Goal: Transaction & Acquisition: Purchase product/service

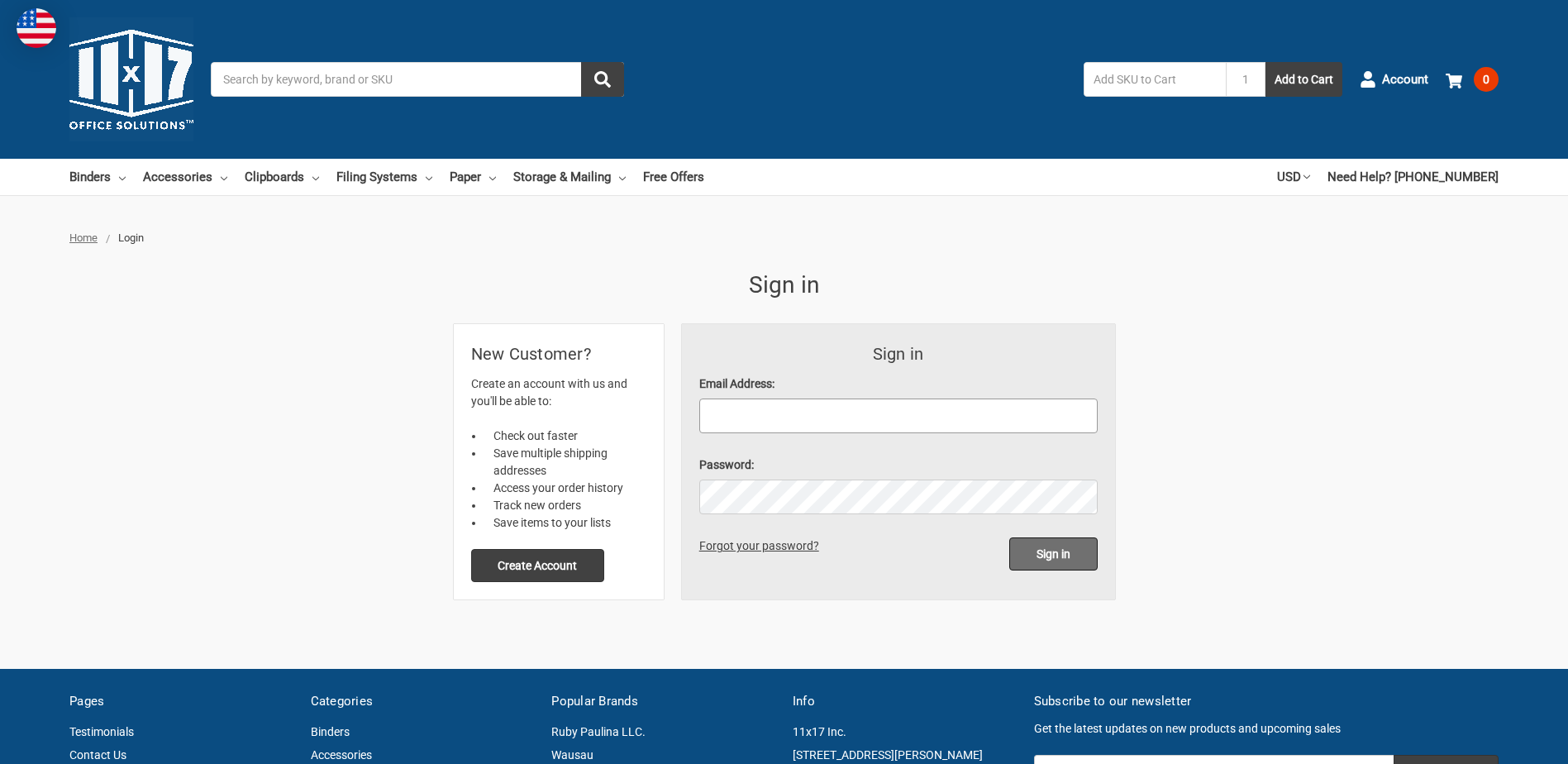
type input "[PERSON_NAME][EMAIL_ADDRESS][PERSON_NAME][DOMAIN_NAME]"
click at [1052, 554] on input "Sign in" at bounding box center [1053, 553] width 89 height 33
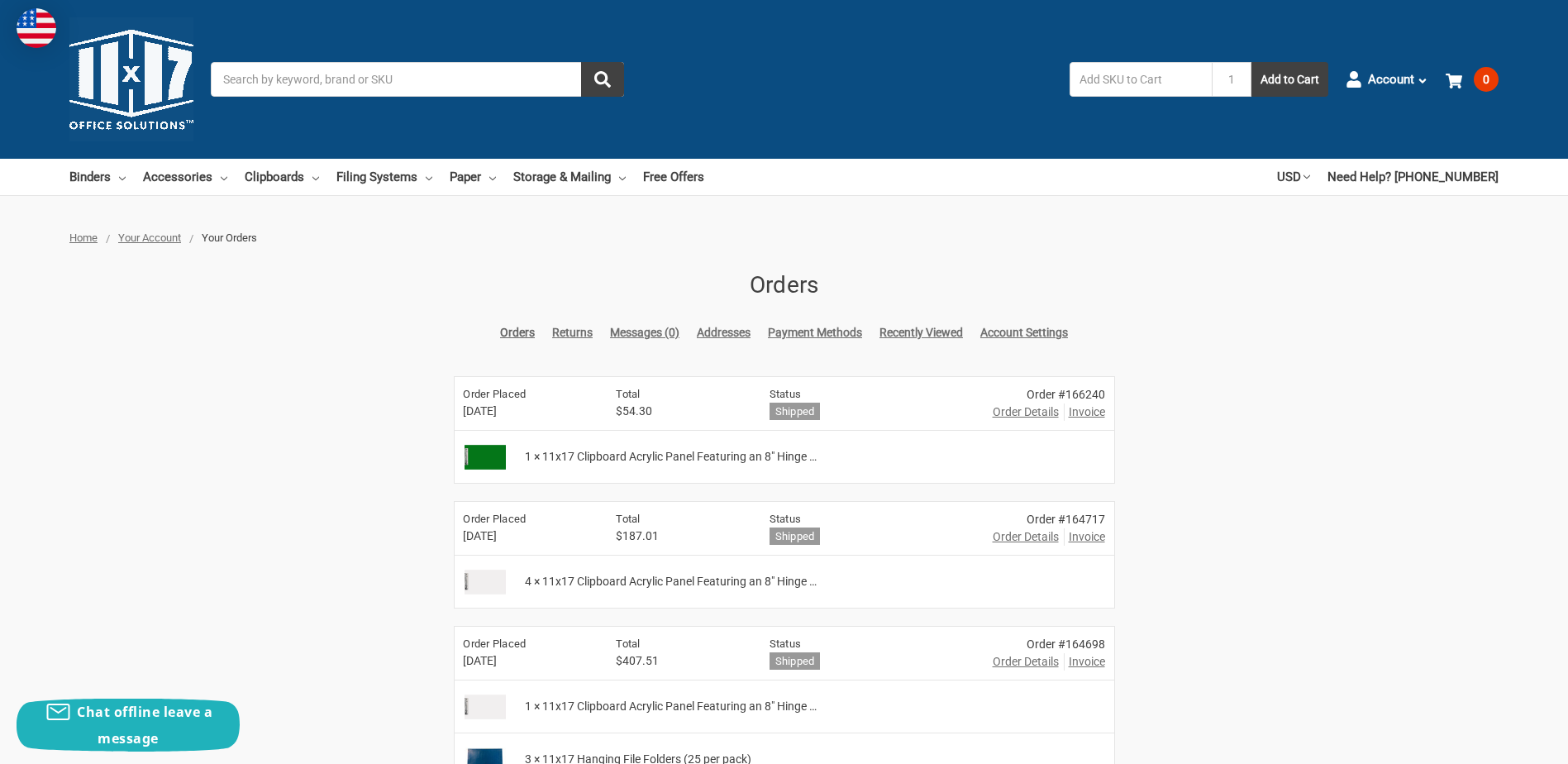
click at [320, 78] on input "Search" at bounding box center [417, 79] width 413 height 35
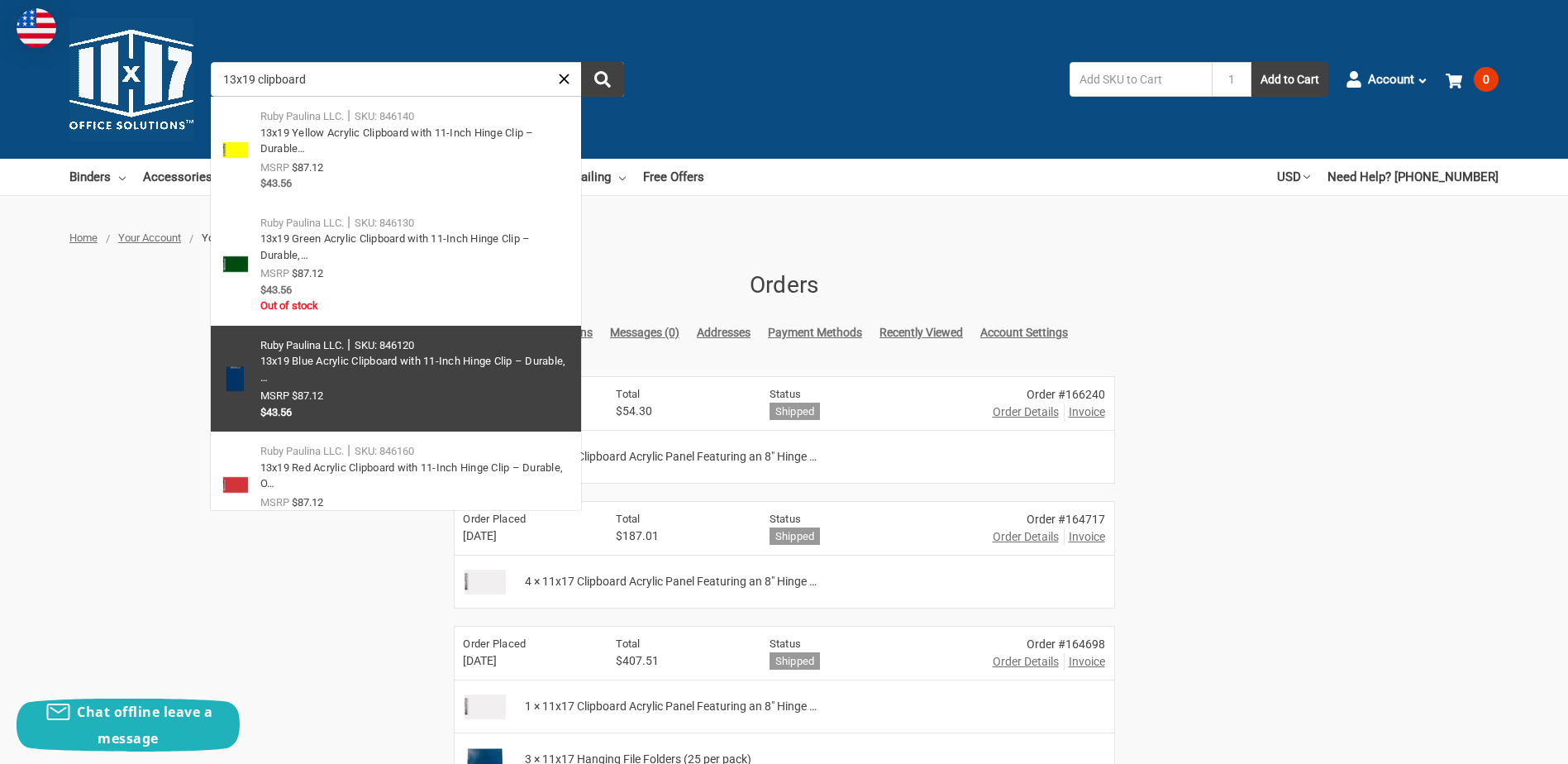
type input "13x19 clipboard"
click at [314, 358] on link at bounding box center [395, 379] width 370 height 107
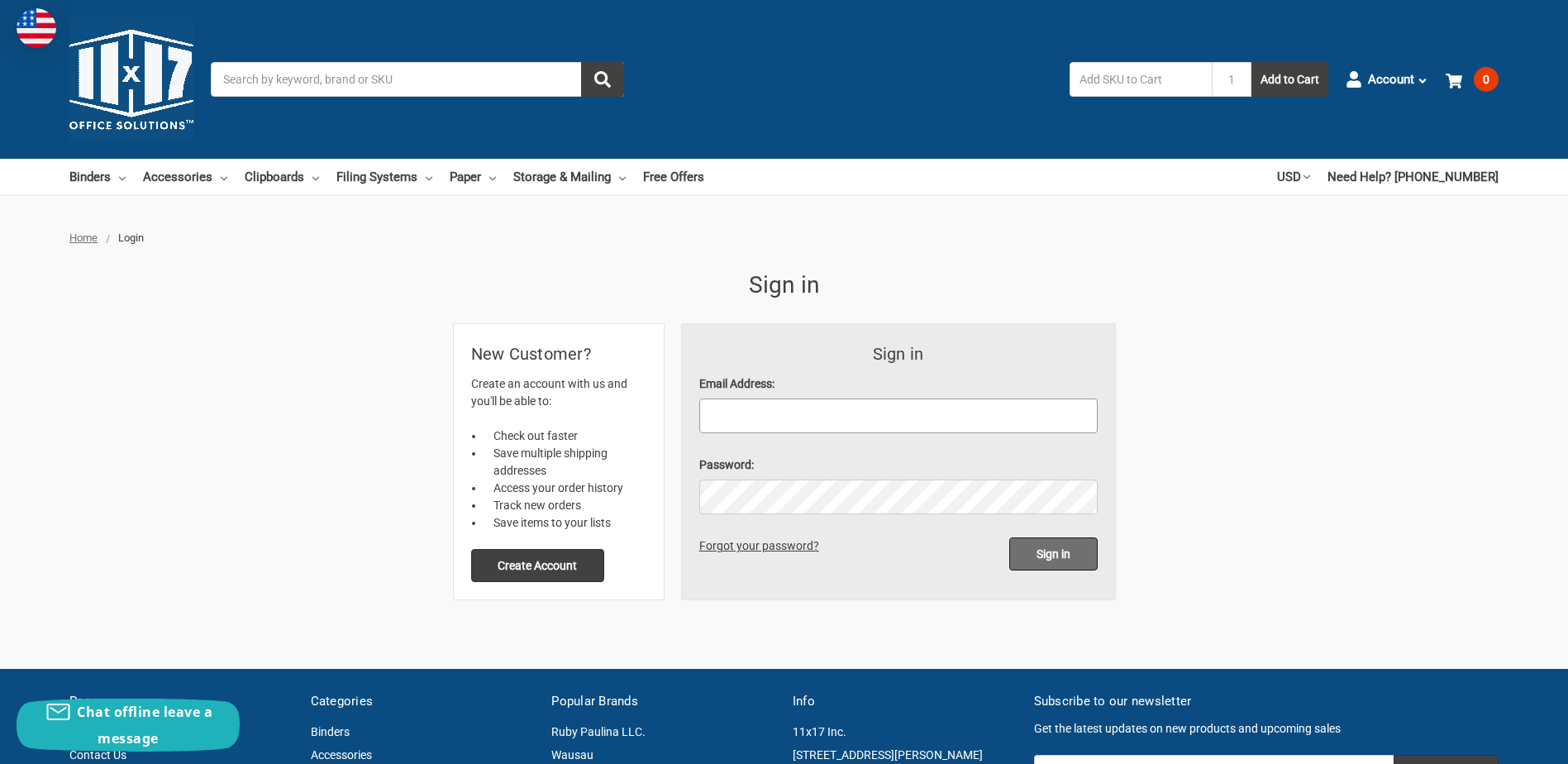
type input "debbie.latta@mrbgroup.com"
click at [1042, 549] on input "Sign in" at bounding box center [1053, 553] width 89 height 33
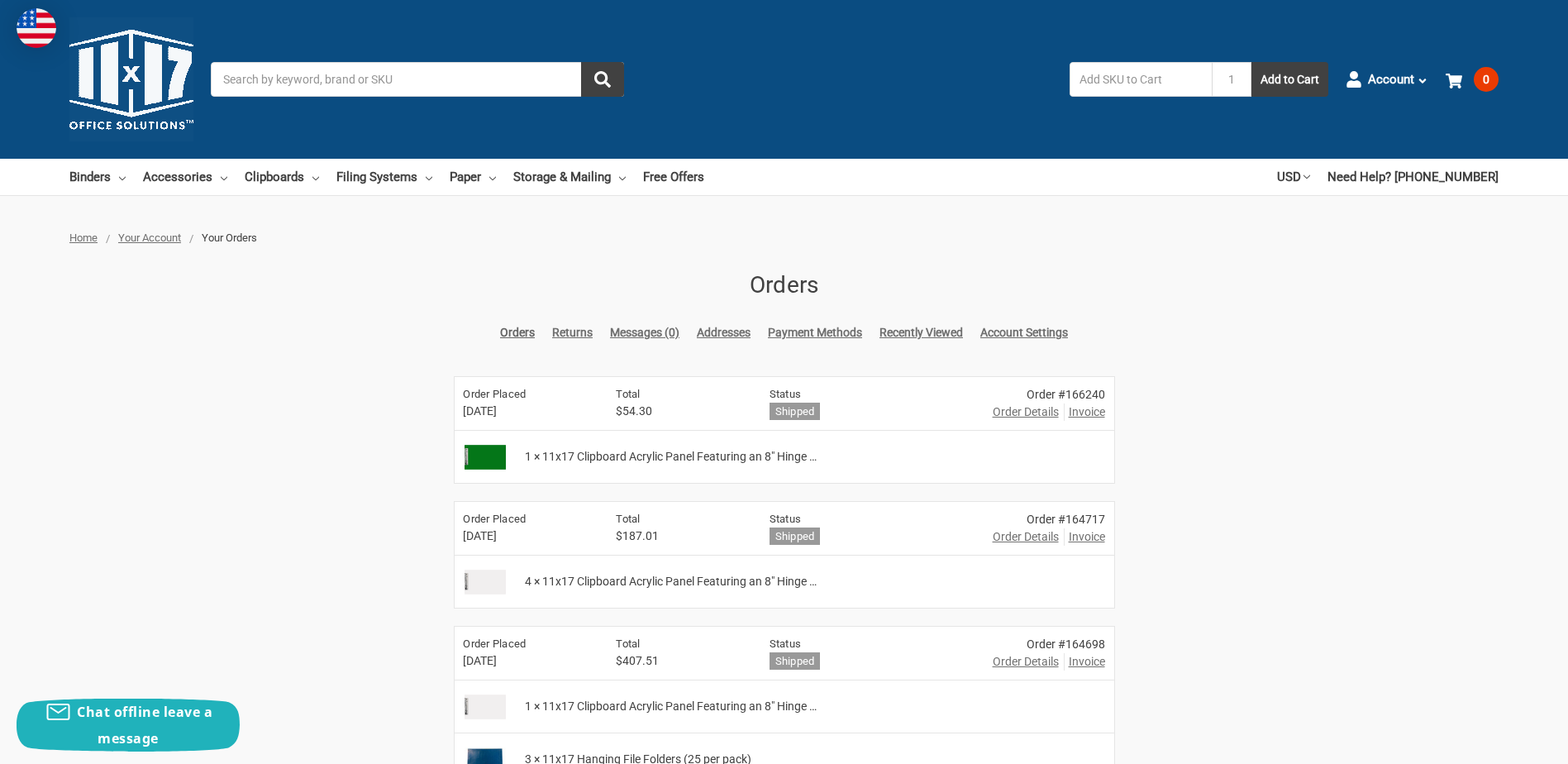
click at [352, 78] on input "Search" at bounding box center [417, 79] width 413 height 35
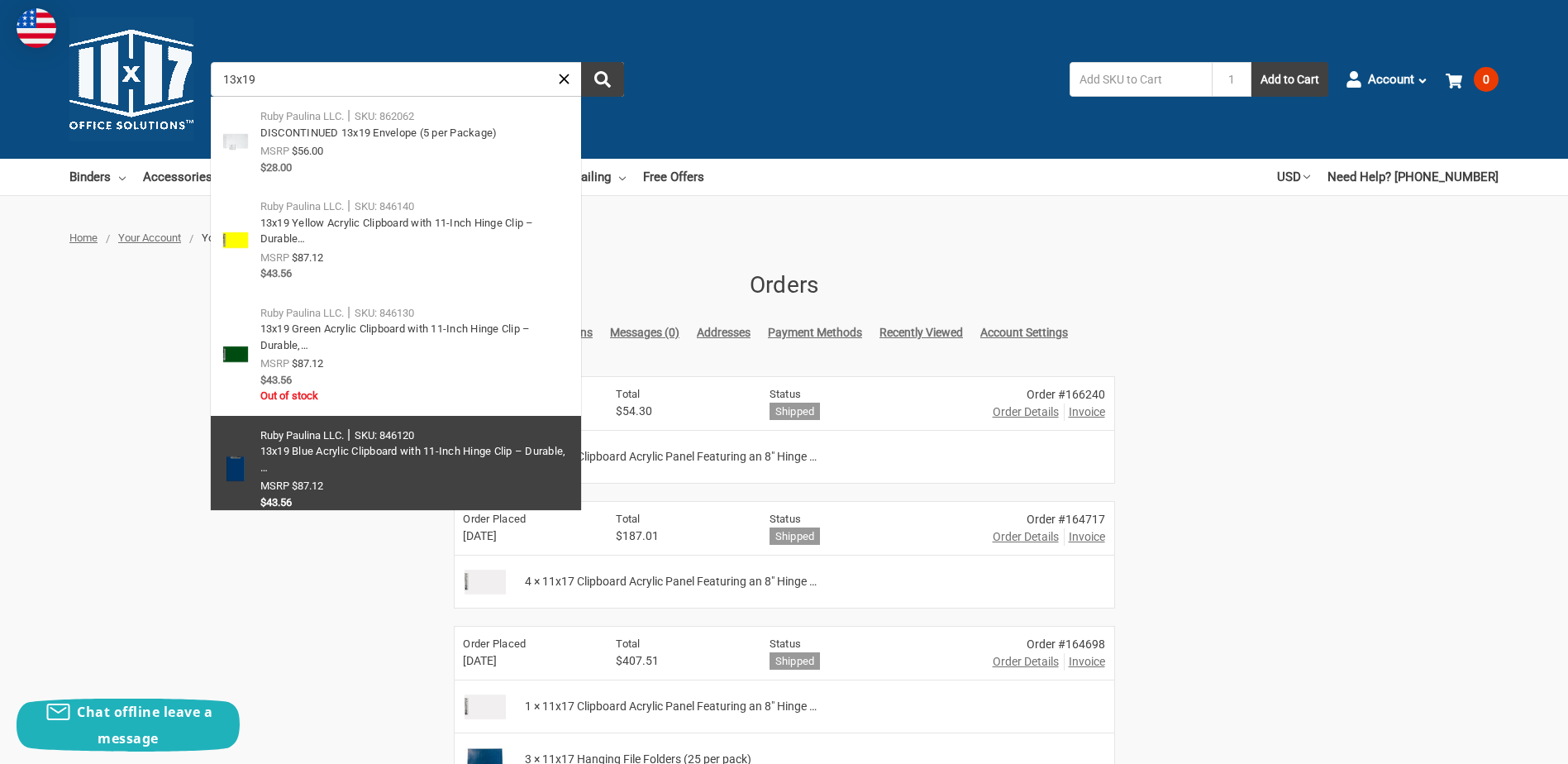
scroll to position [83, 0]
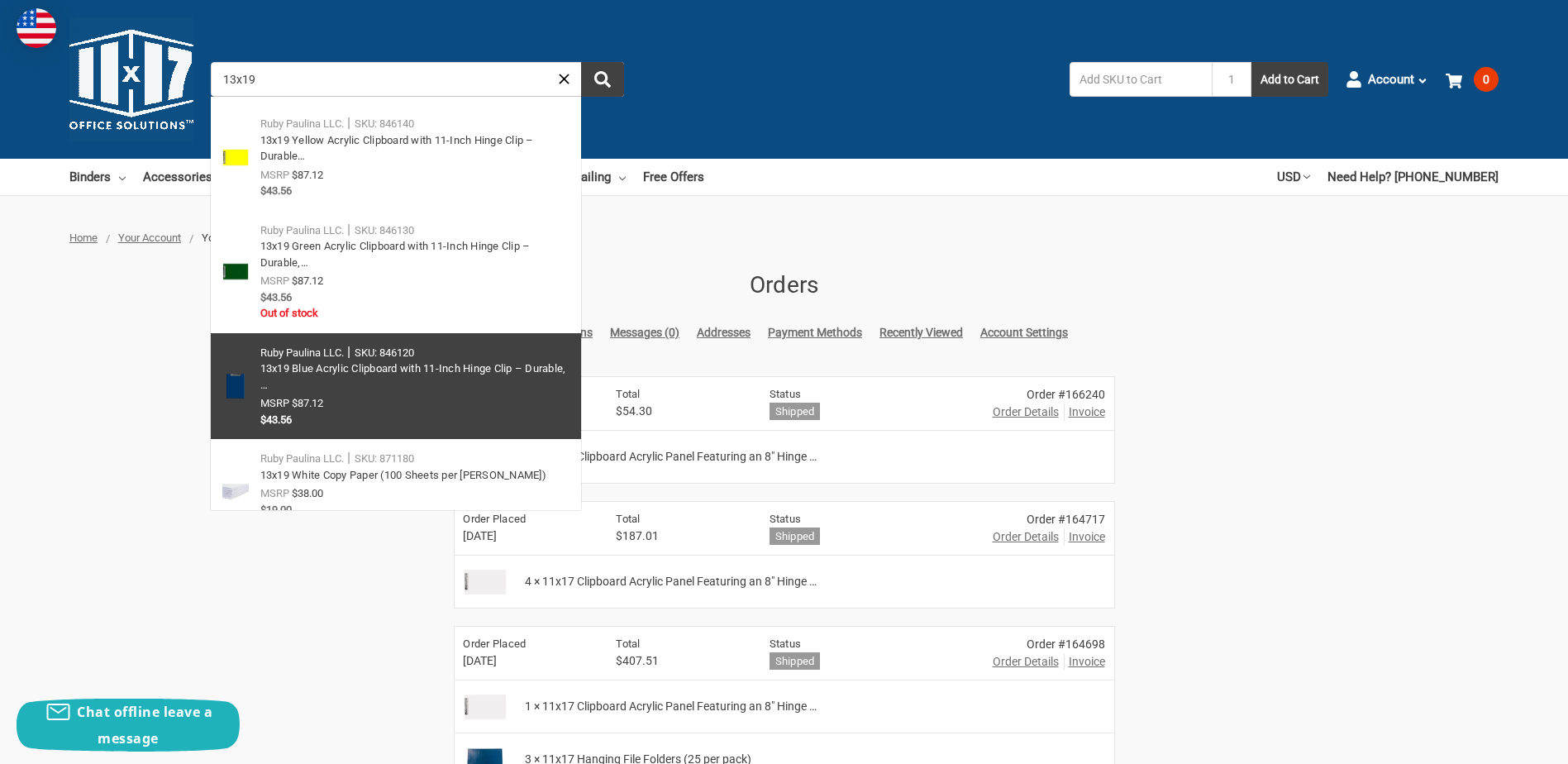
type input "13x19"
click at [327, 359] on link at bounding box center [395, 386] width 370 height 107
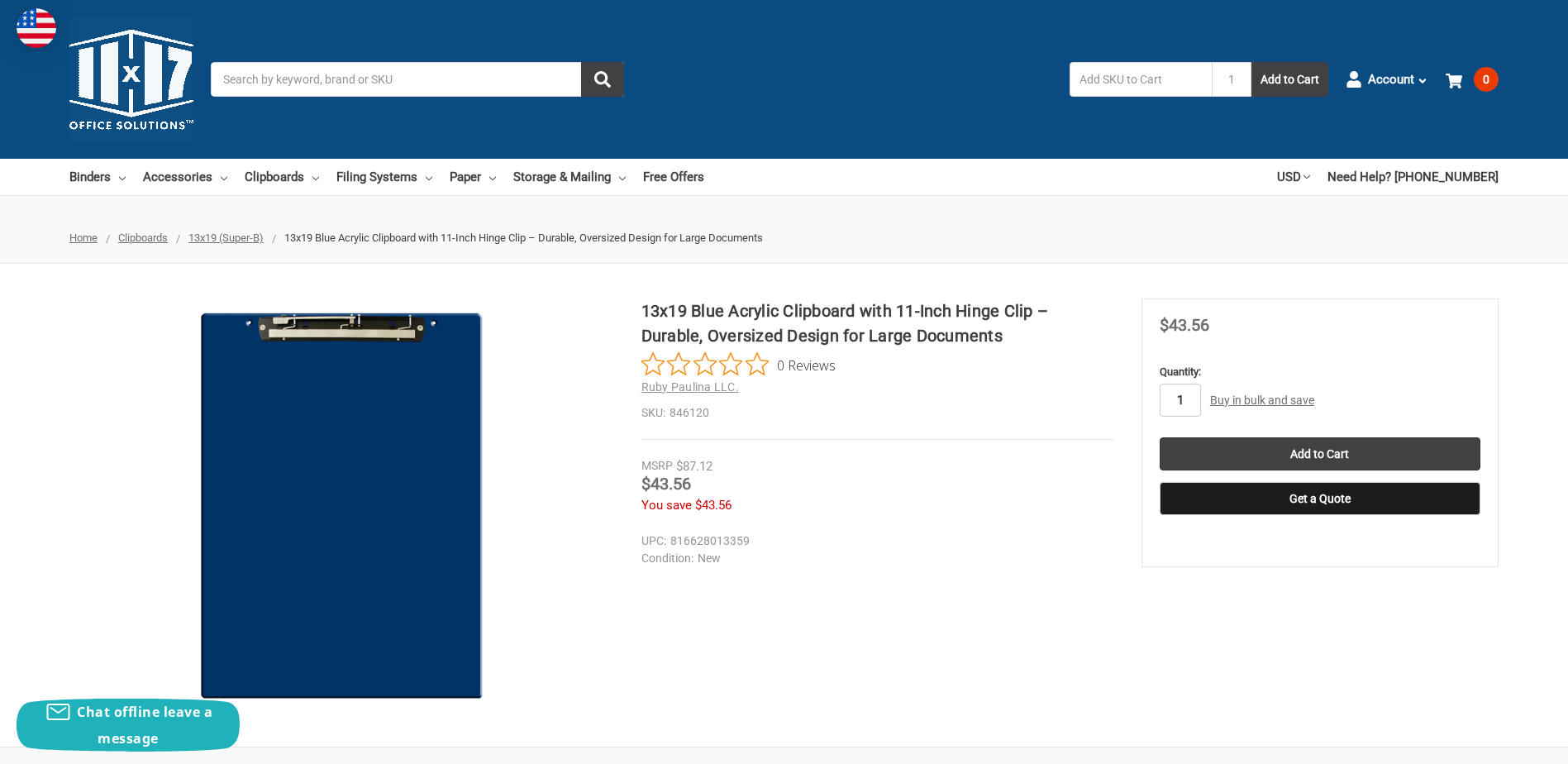
click at [1186, 395] on input "1" at bounding box center [1180, 400] width 41 height 33
type input "3"
click at [1281, 455] on input "Add to Cart" at bounding box center [1320, 454] width 320 height 33
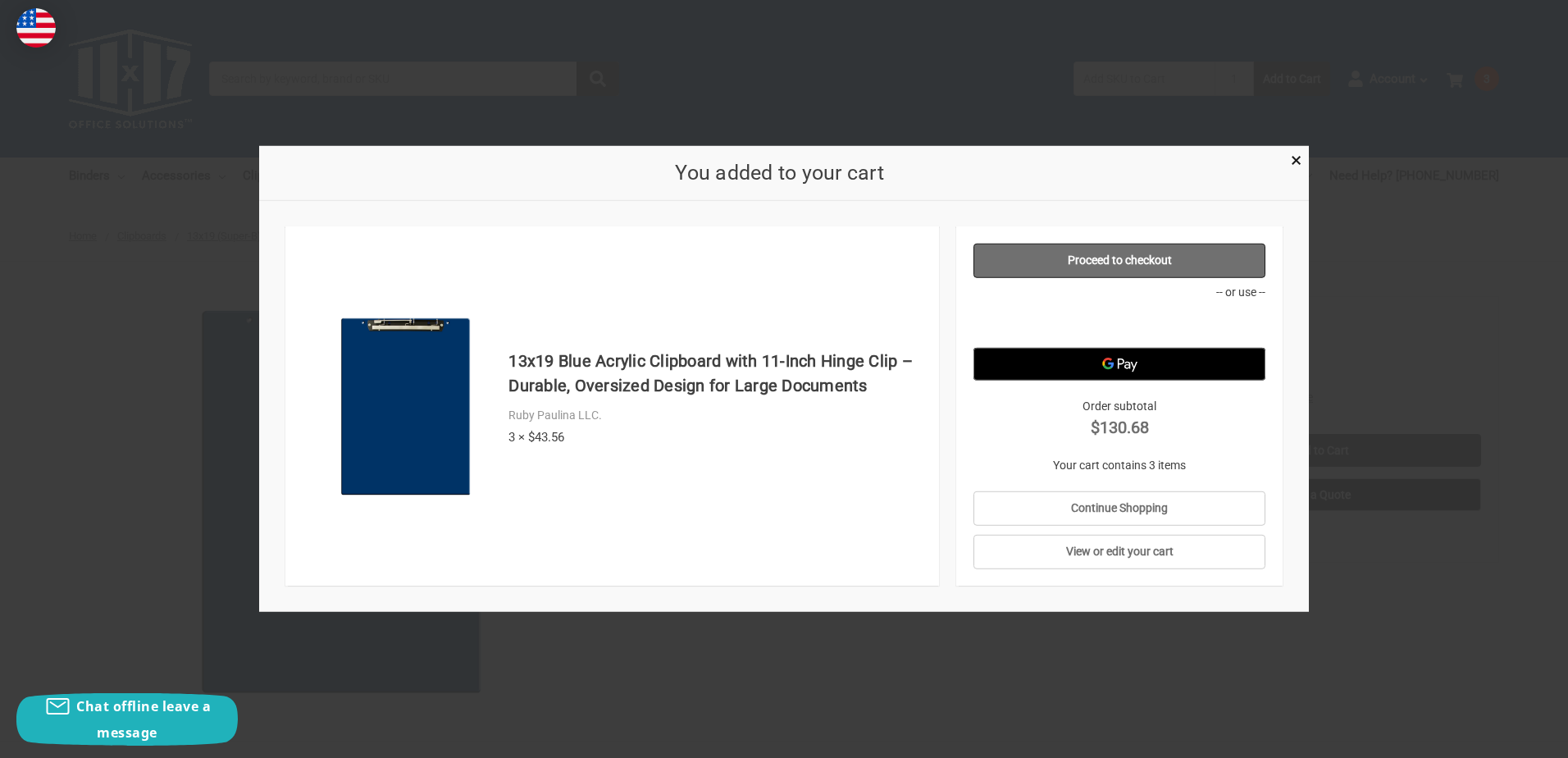
click at [1070, 255] on link "Proceed to checkout" at bounding box center [1120, 260] width 293 height 34
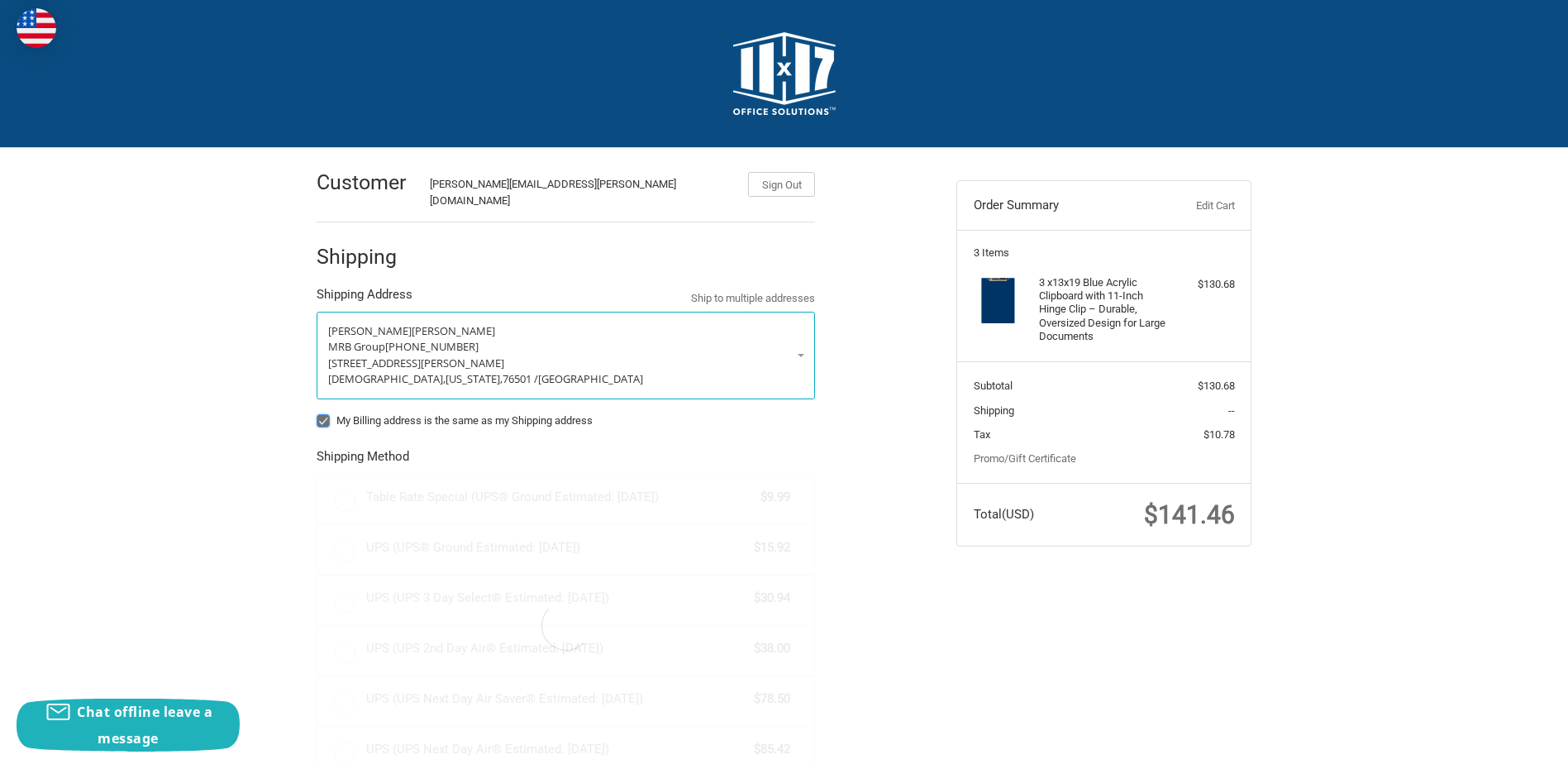
radio input "true"
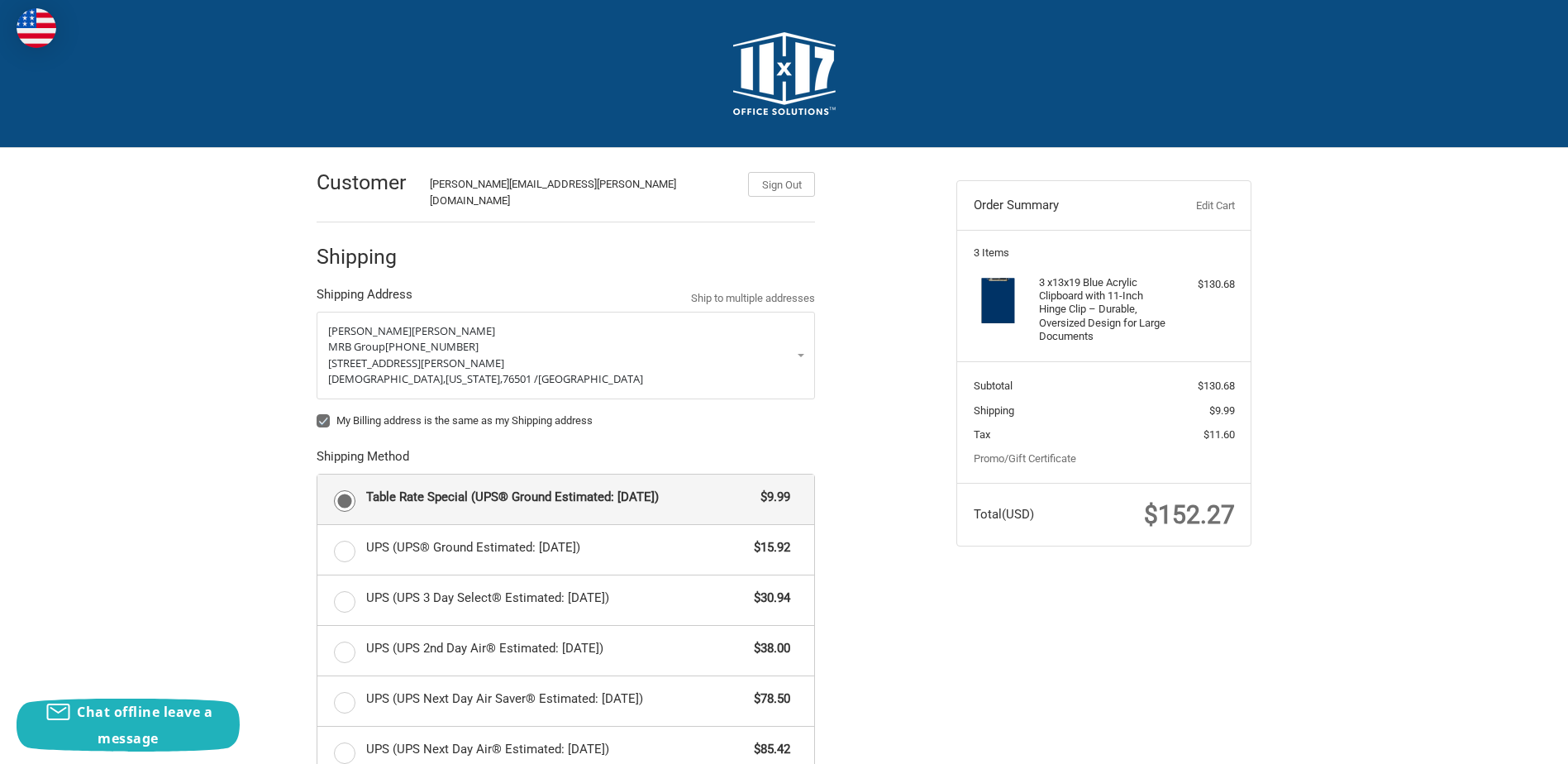
click at [775, 78] on img at bounding box center [785, 73] width 103 height 83
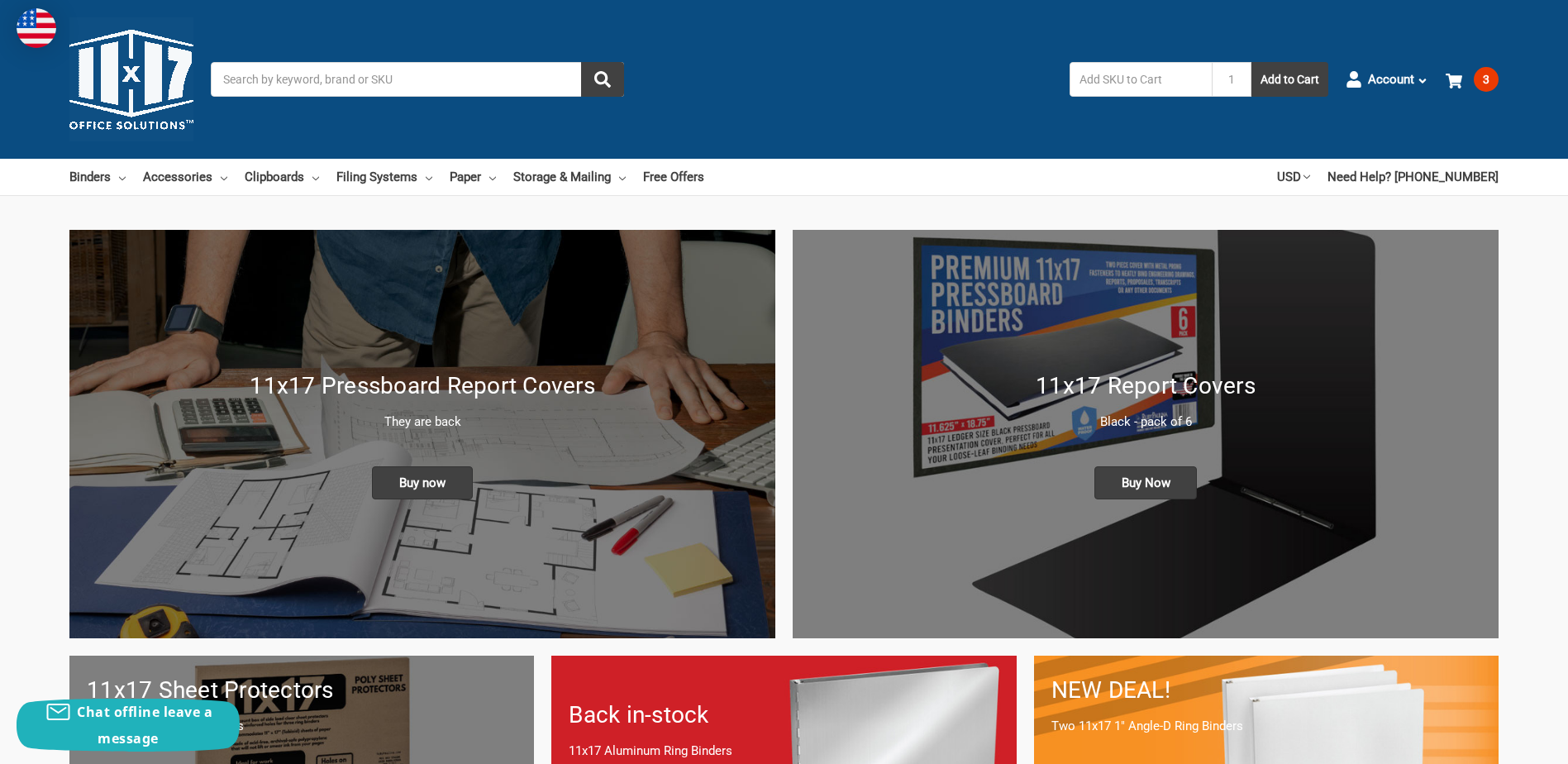
click at [322, 81] on input "Search" at bounding box center [417, 79] width 413 height 35
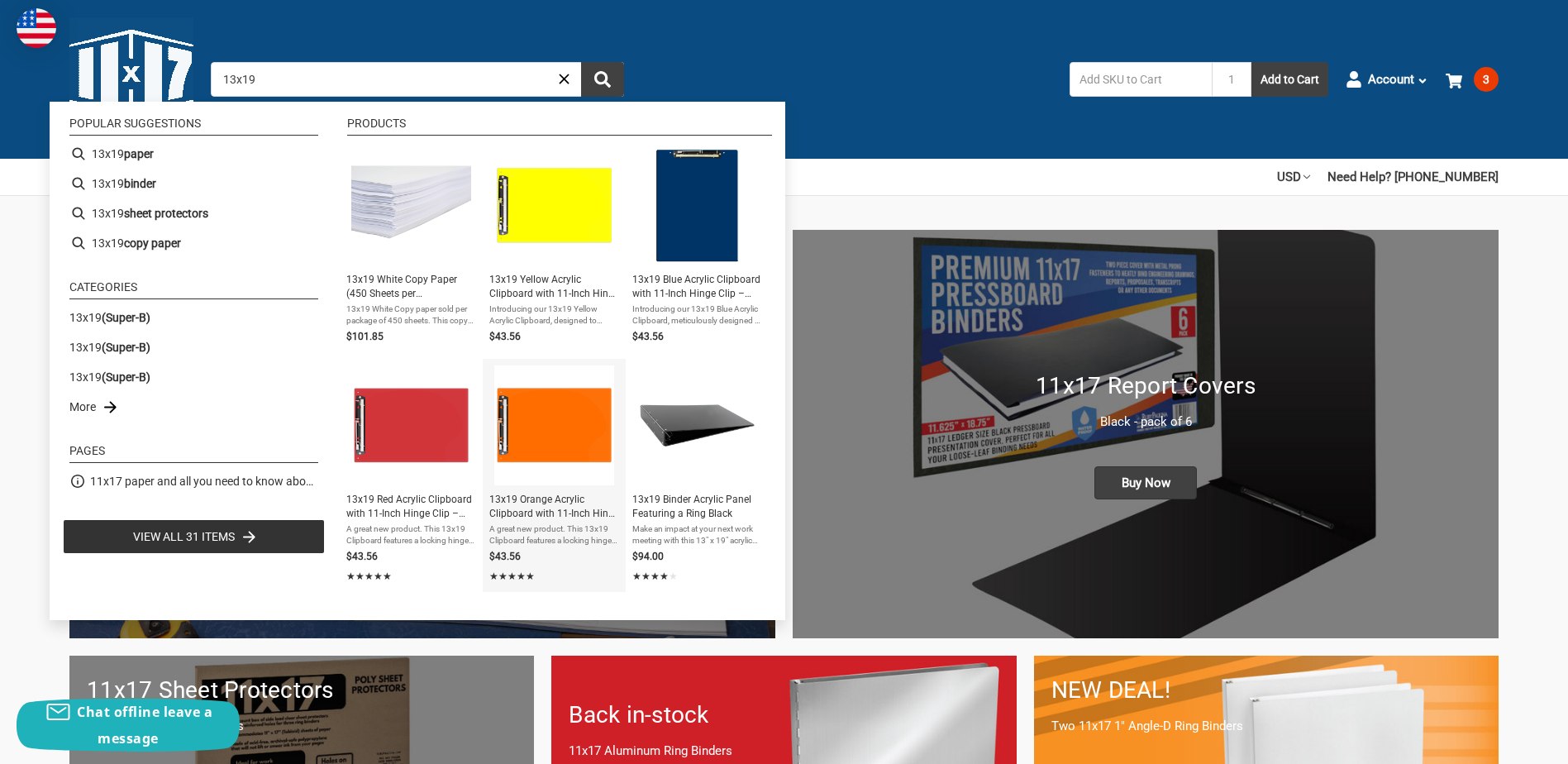
type input "13x19"
click at [540, 519] on span "13x19 Orange Acrylic Clipboard with 11-Inch Hinge Clip – Durable, Extra-Large D…" at bounding box center [555, 506] width 130 height 28
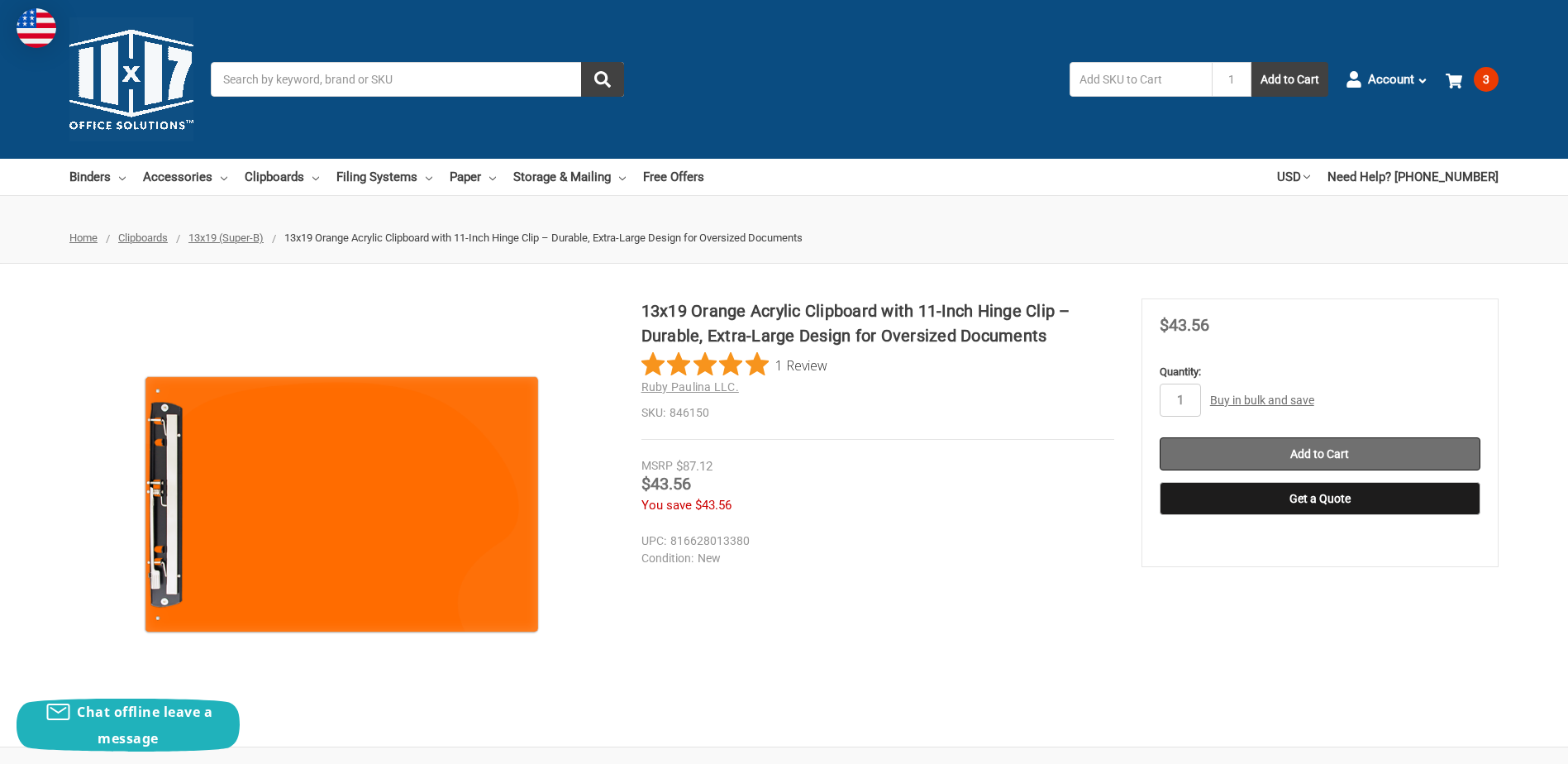
click at [1311, 454] on input "Add to Cart" at bounding box center [1320, 454] width 320 height 33
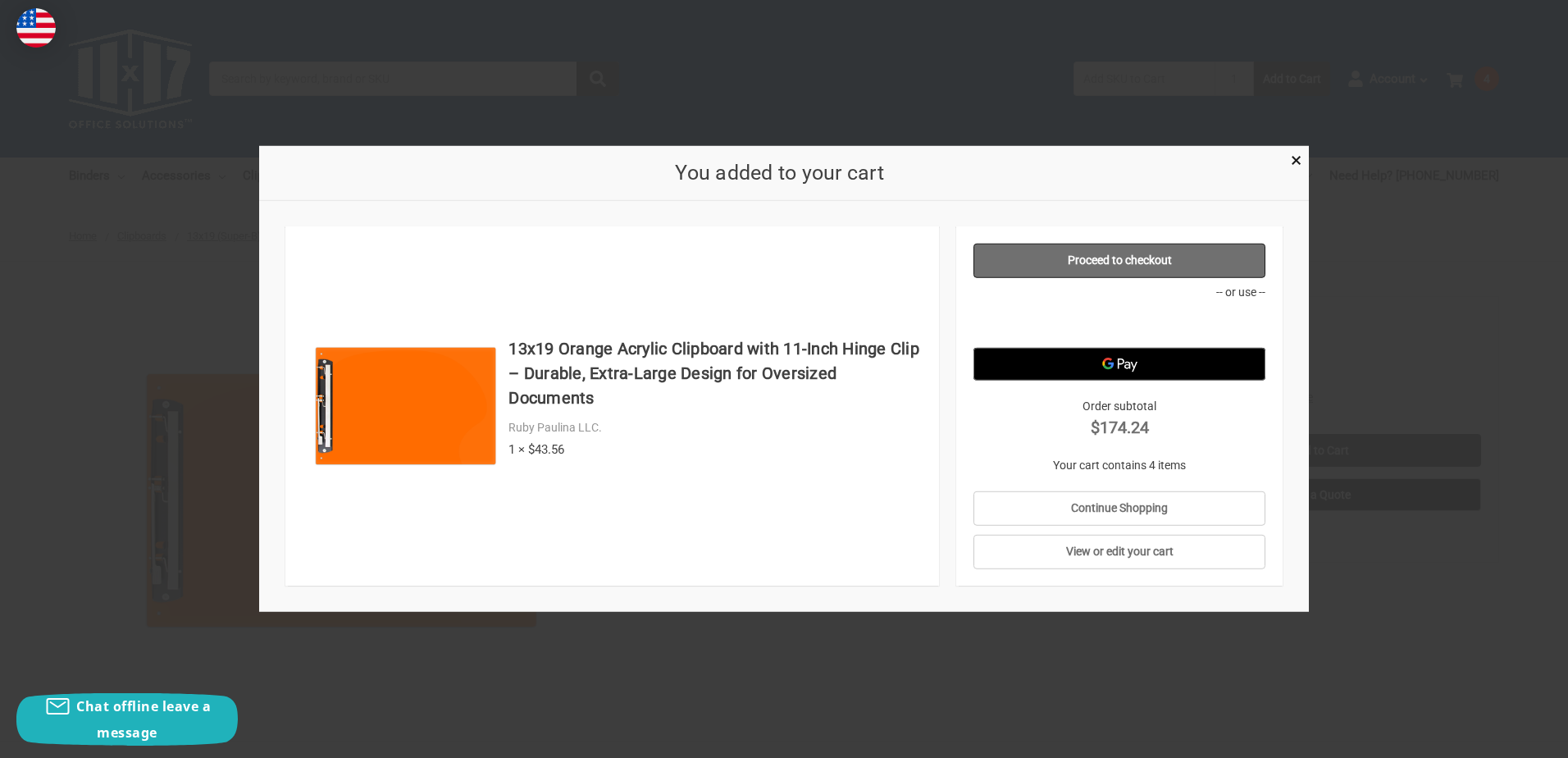
click at [1072, 254] on link "Proceed to checkout" at bounding box center [1120, 260] width 293 height 34
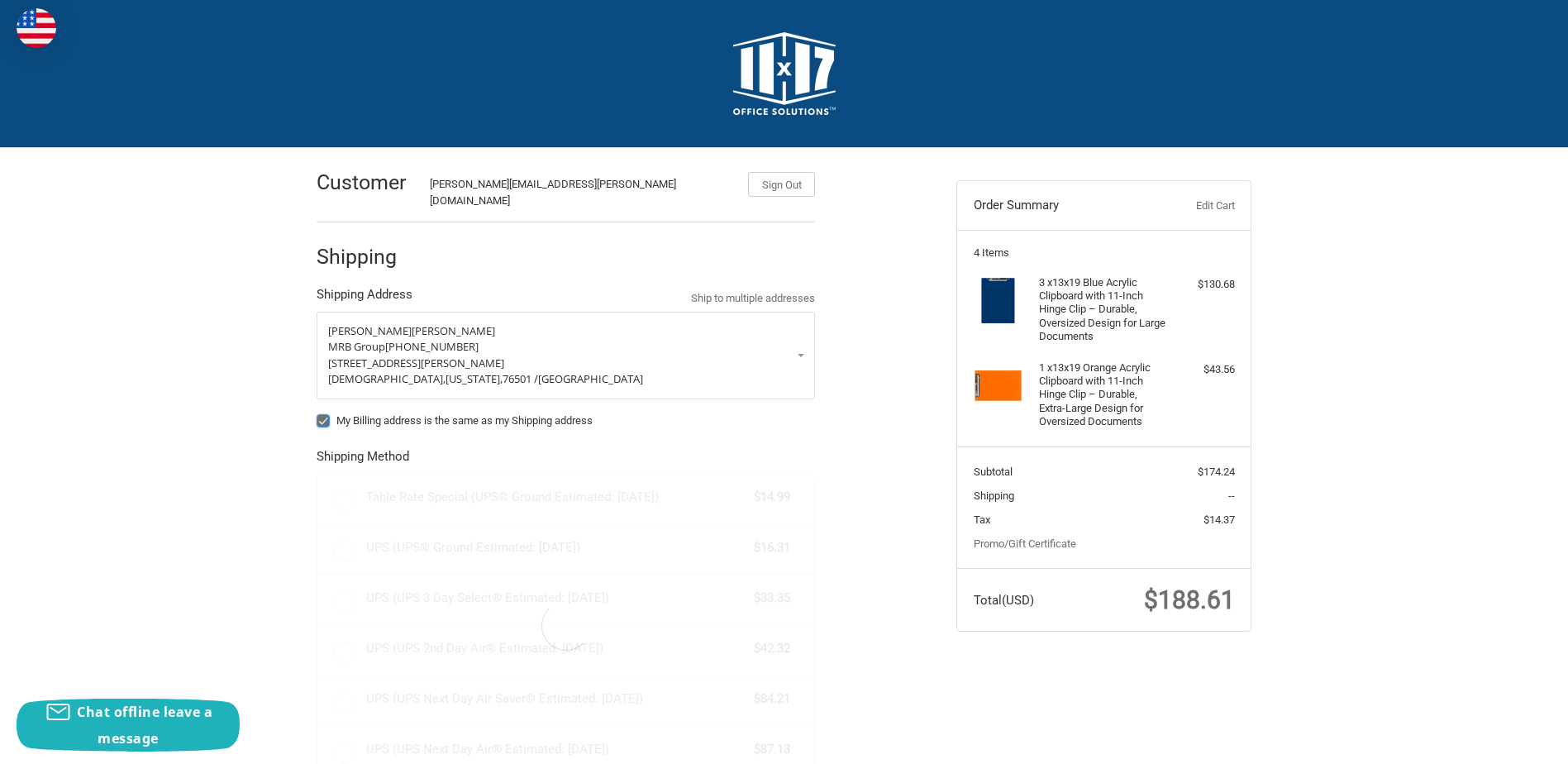
radio input "true"
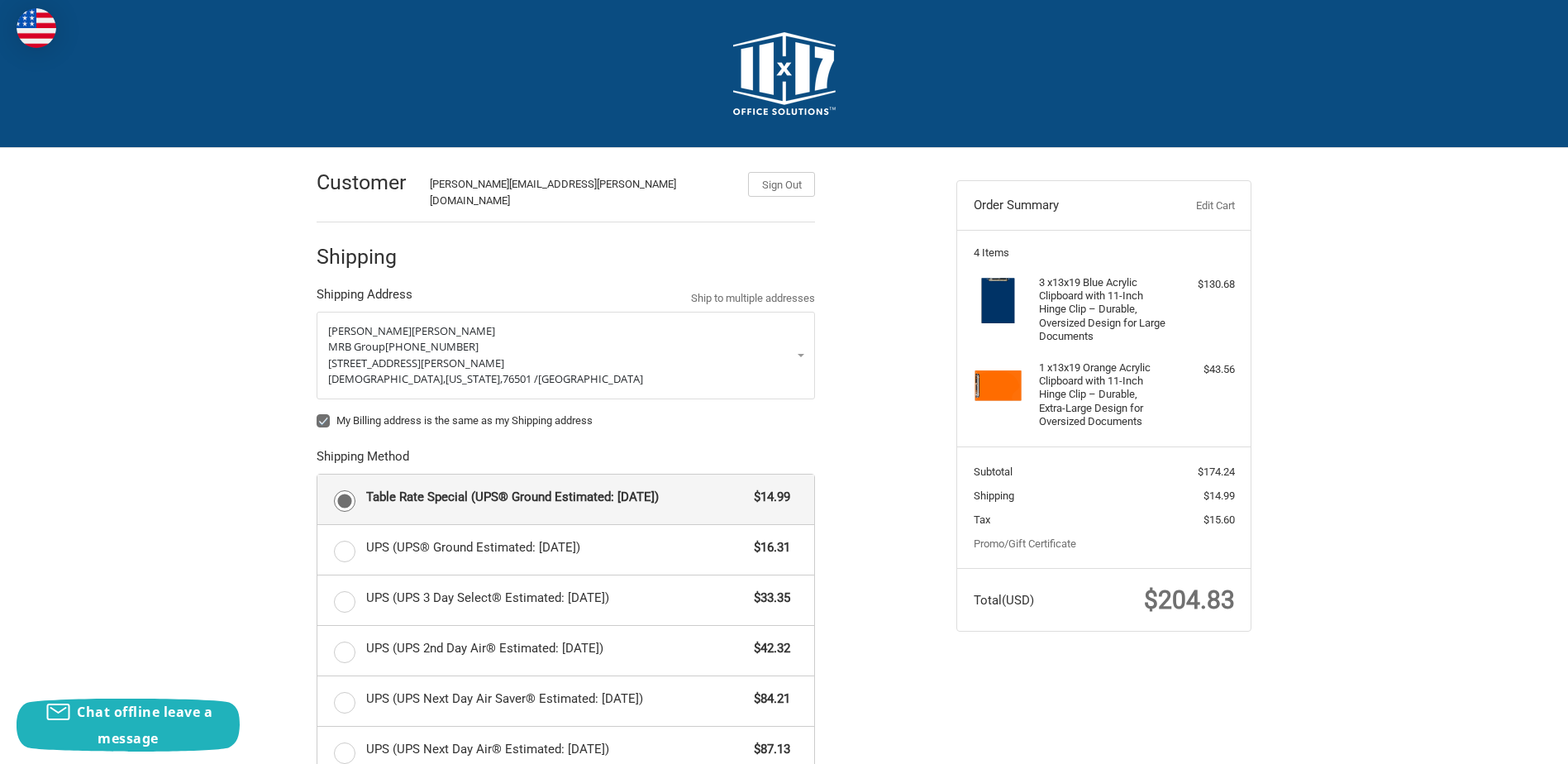
click at [1057, 298] on h4 "3 x 13x19 Blue Acrylic Clipboard with 11-Inch Hinge Clip – Durable, Oversized D…" at bounding box center [1103, 309] width 126 height 67
click at [1002, 288] on img at bounding box center [998, 301] width 50 height 50
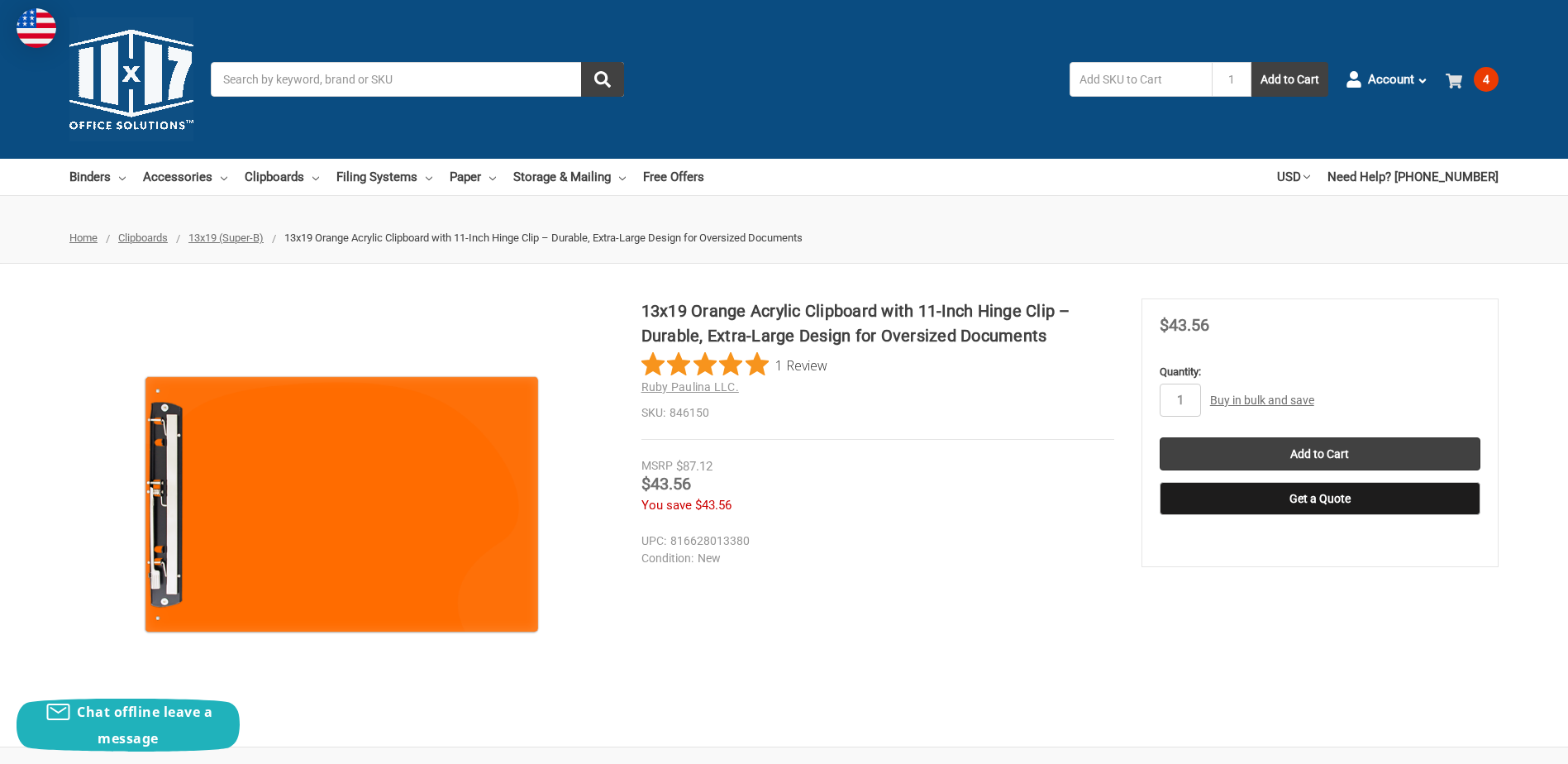
click at [1485, 86] on span "4" at bounding box center [1485, 78] width 24 height 24
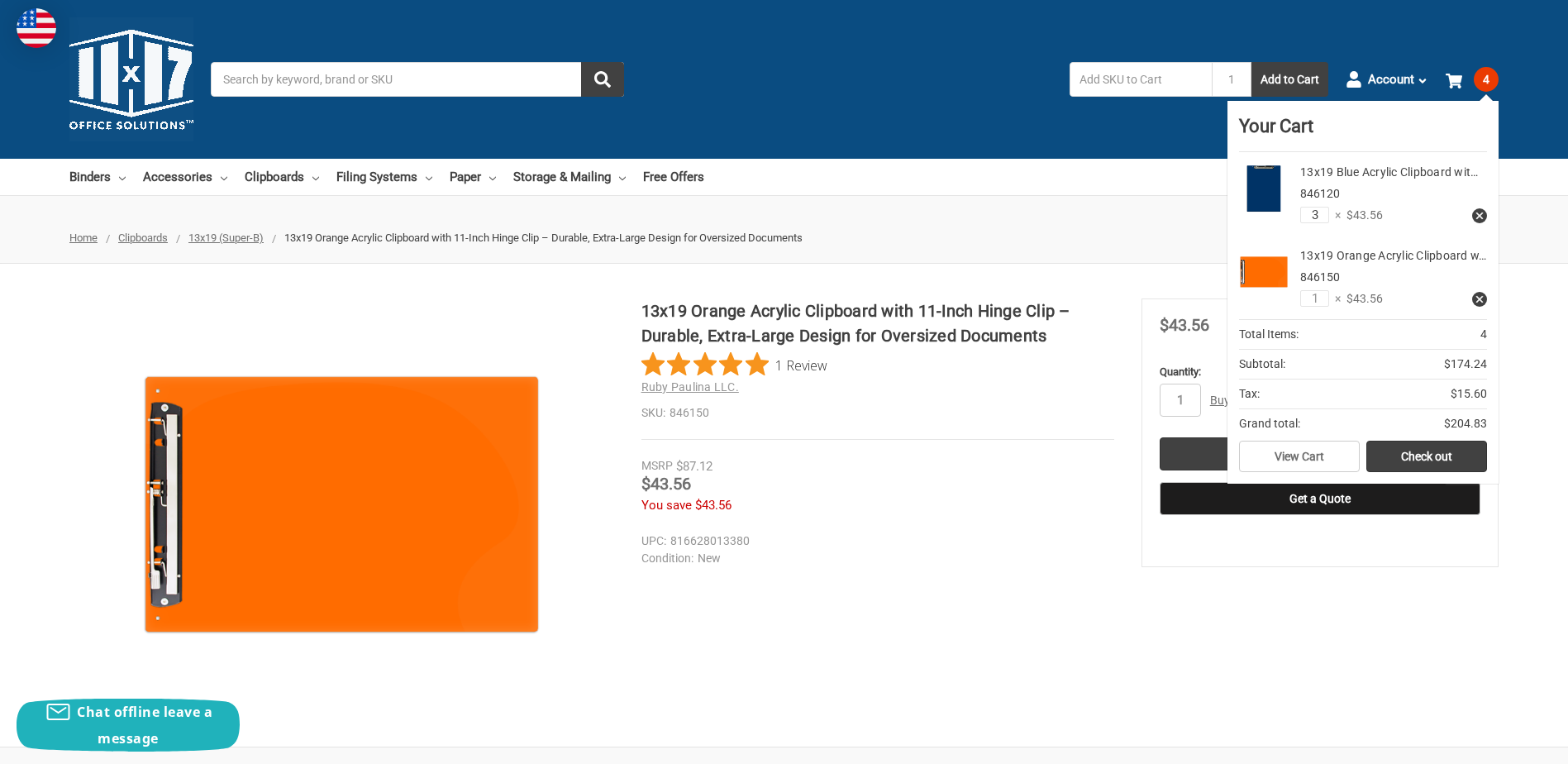
click at [1321, 215] on input "3" at bounding box center [1315, 215] width 29 height 17
drag, startPoint x: 1320, startPoint y: 215, endPoint x: 1311, endPoint y: 213, distance: 9.2
click at [1309, 213] on input "3" at bounding box center [1315, 215] width 29 height 17
type input "2"
click at [1433, 472] on link "Check out" at bounding box center [1426, 456] width 121 height 31
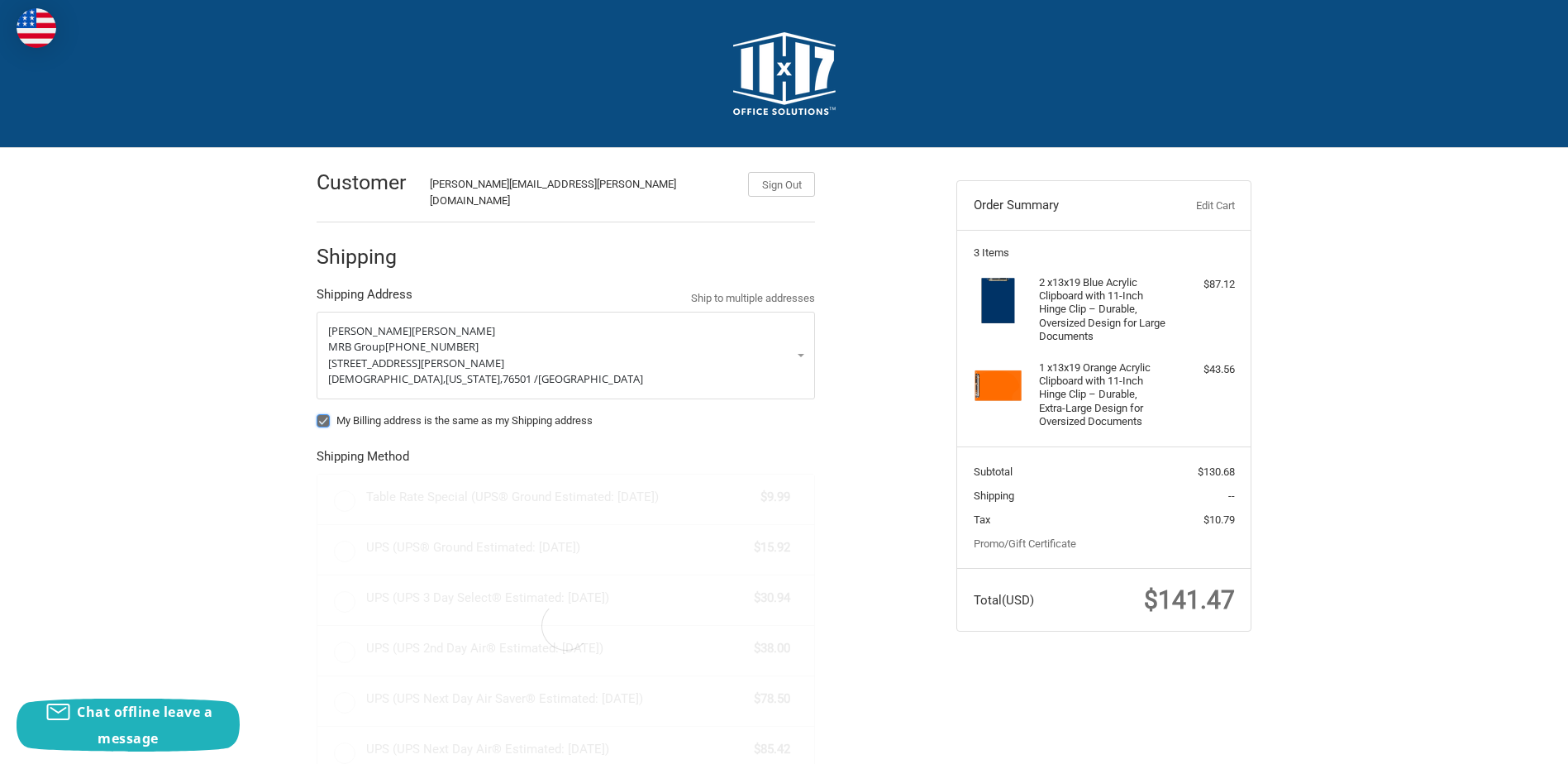
radio input "true"
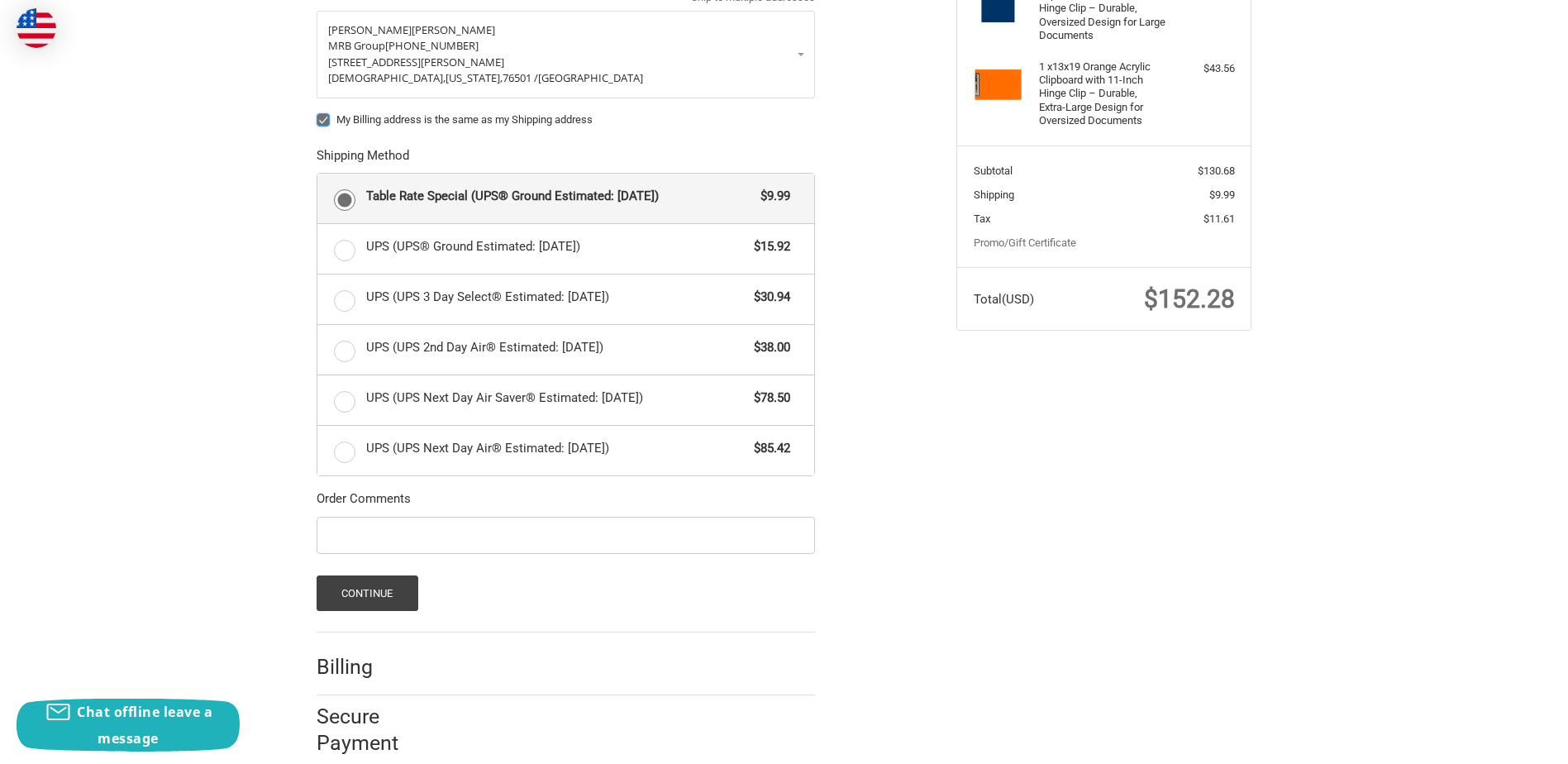
scroll to position [315, 0]
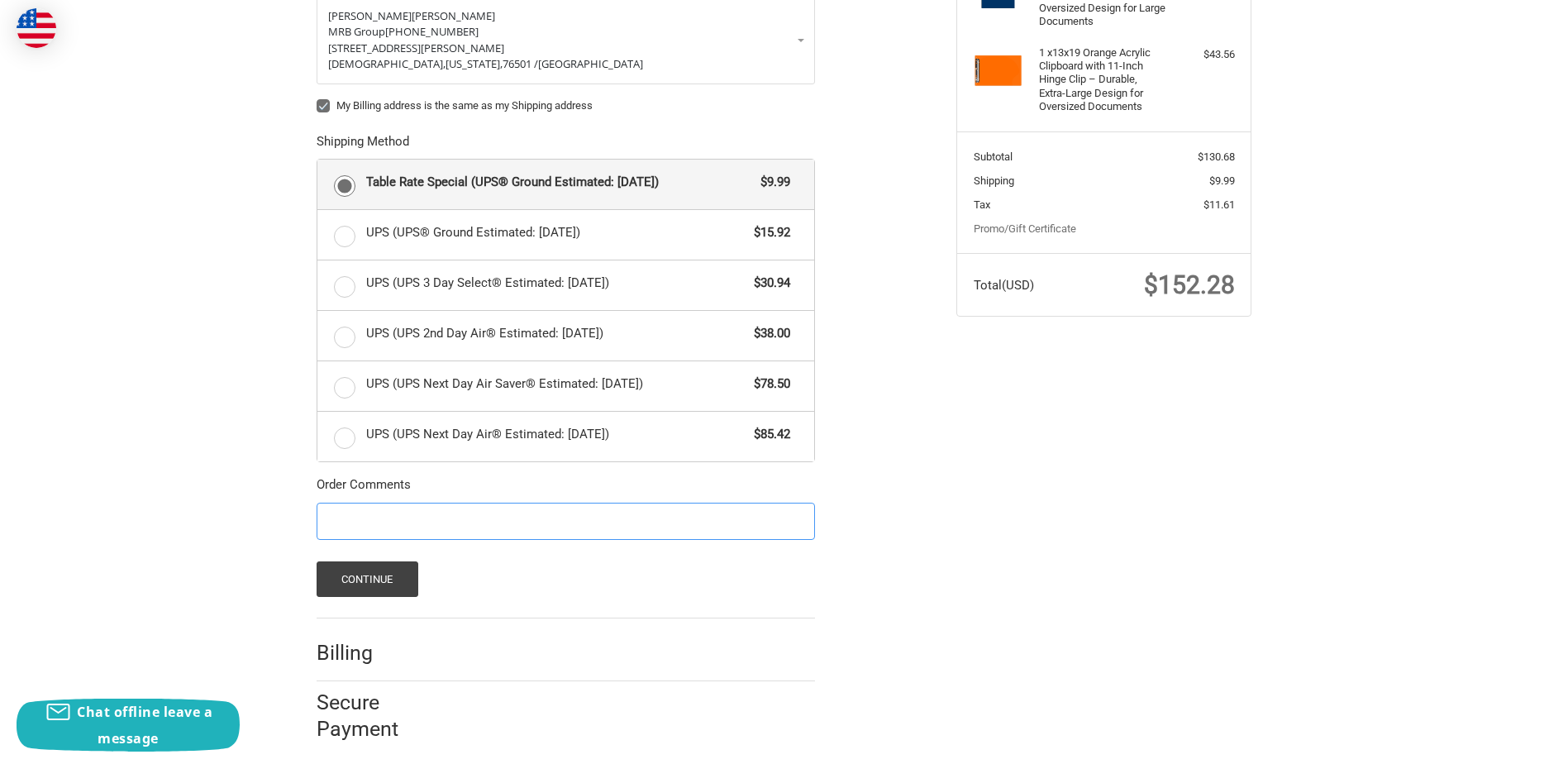
click at [367, 515] on input "Order Comments" at bounding box center [566, 521] width 498 height 37
type input "Kelby, Julia & Arianna"
click at [360, 564] on button "Continue" at bounding box center [368, 579] width 102 height 35
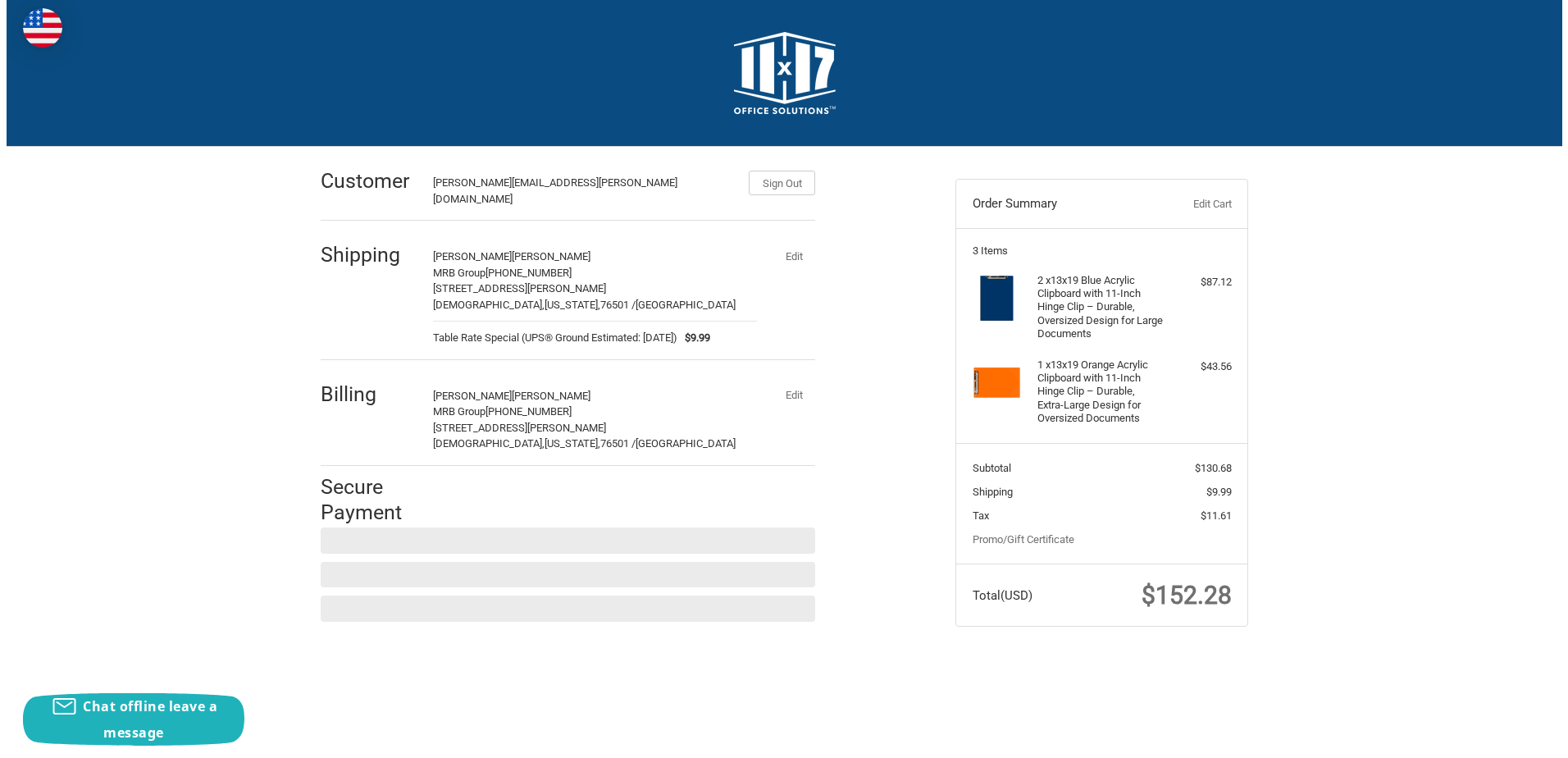
scroll to position [0, 0]
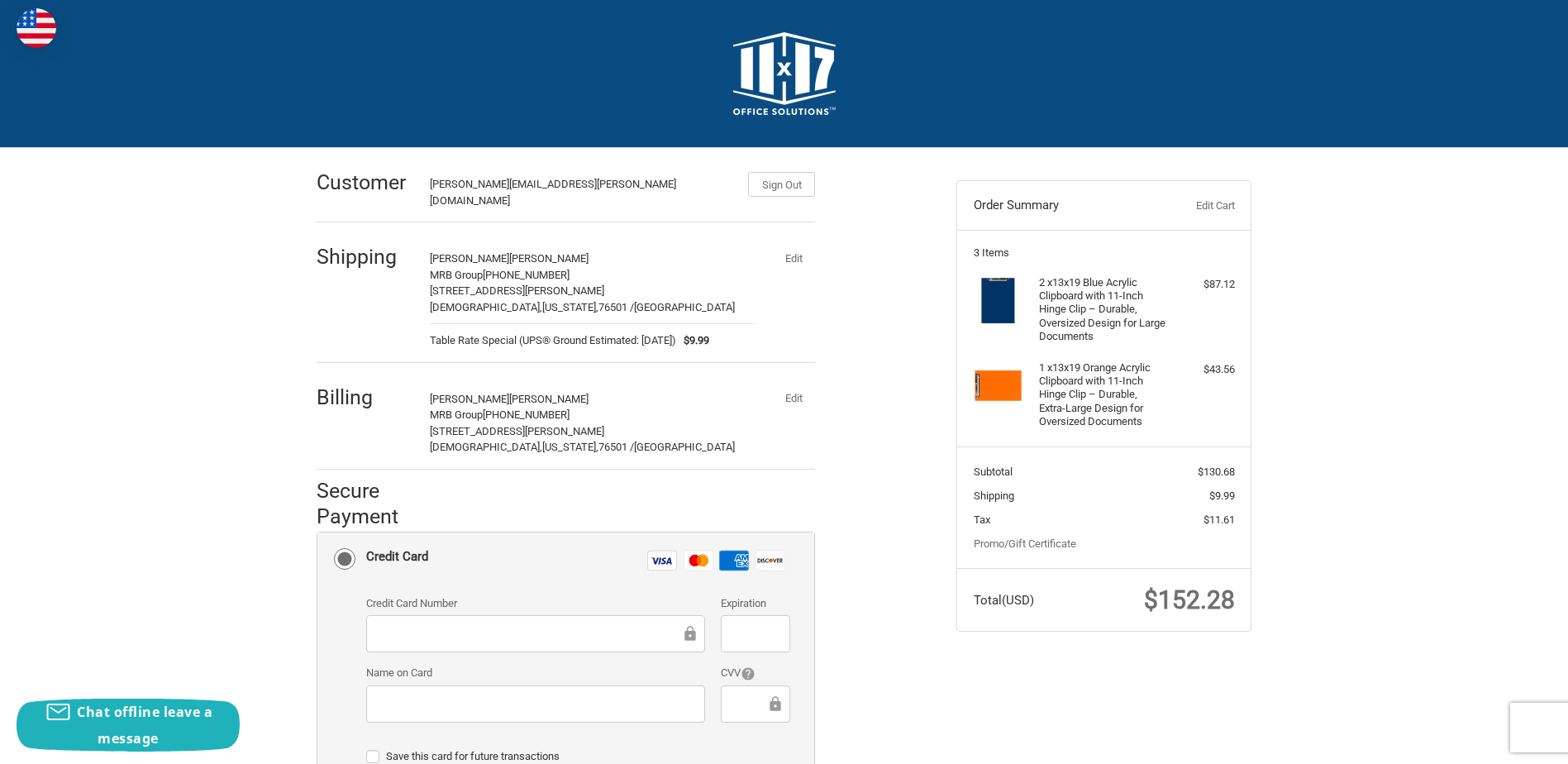
click at [792, 387] on button "Edit" at bounding box center [793, 398] width 43 height 23
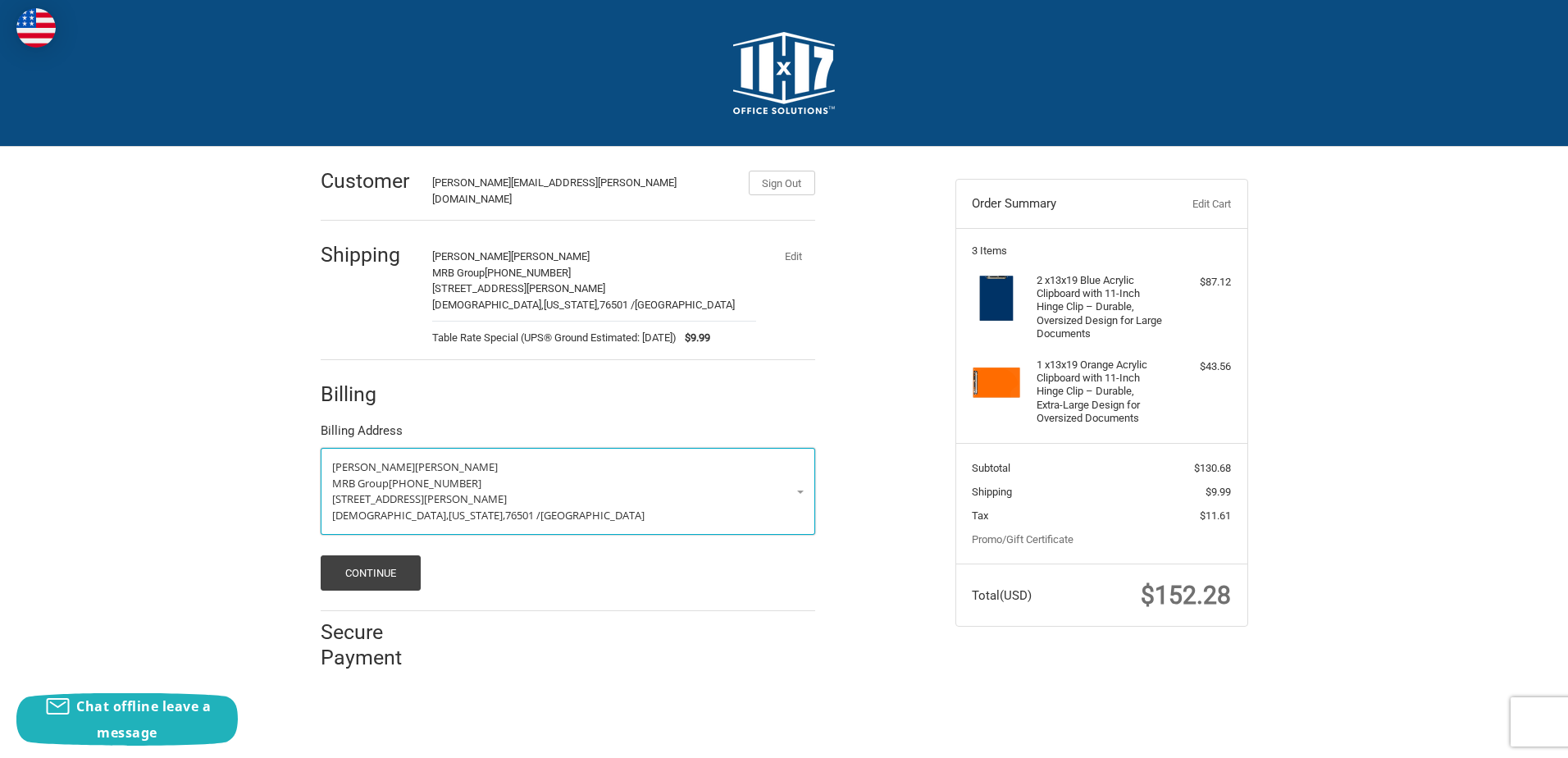
click at [800, 476] on p "MRB Group 254-771-2054" at bounding box center [568, 484] width 472 height 17
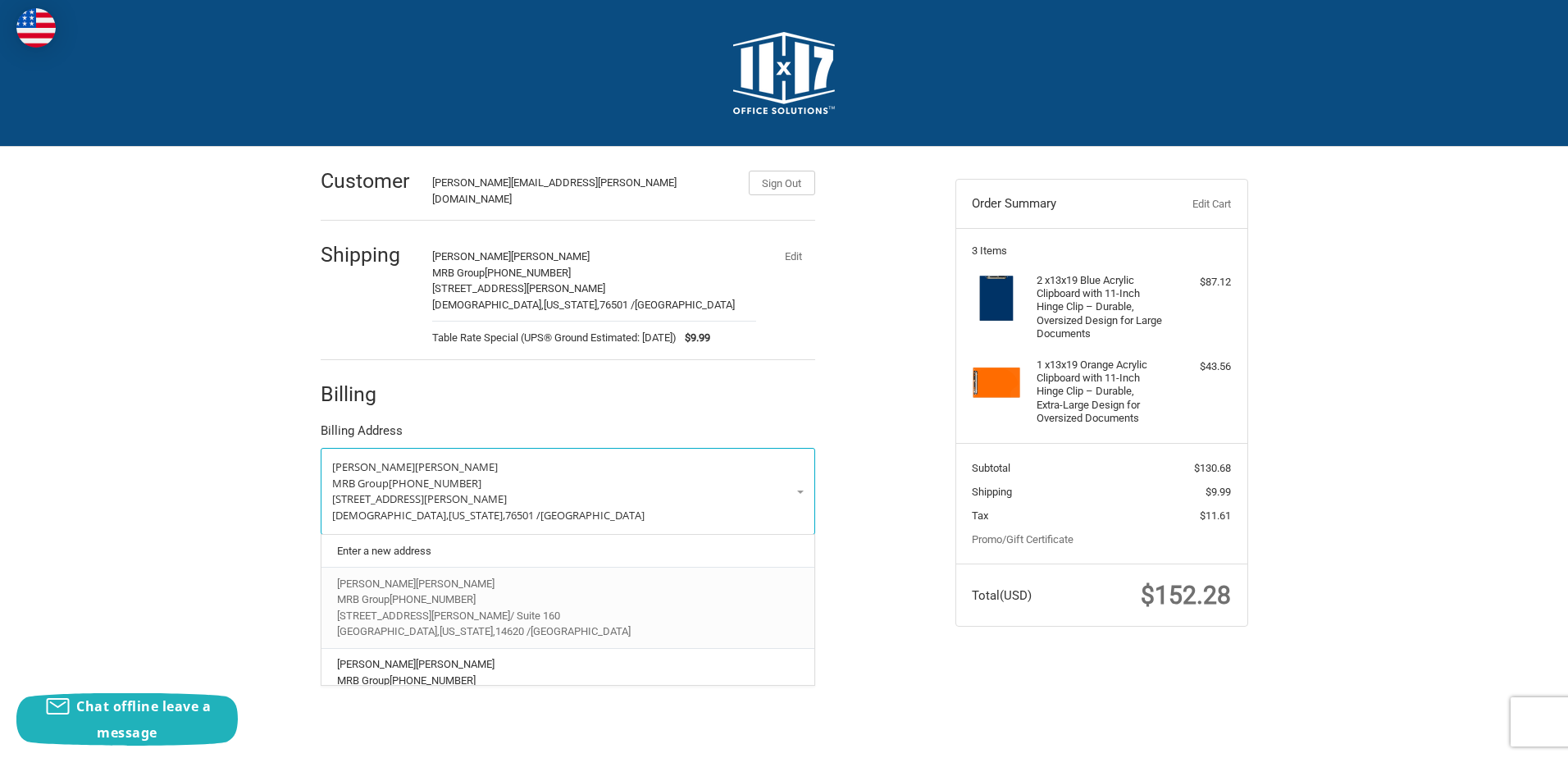
click at [399, 610] on span "145 Culver Rd" at bounding box center [423, 616] width 173 height 13
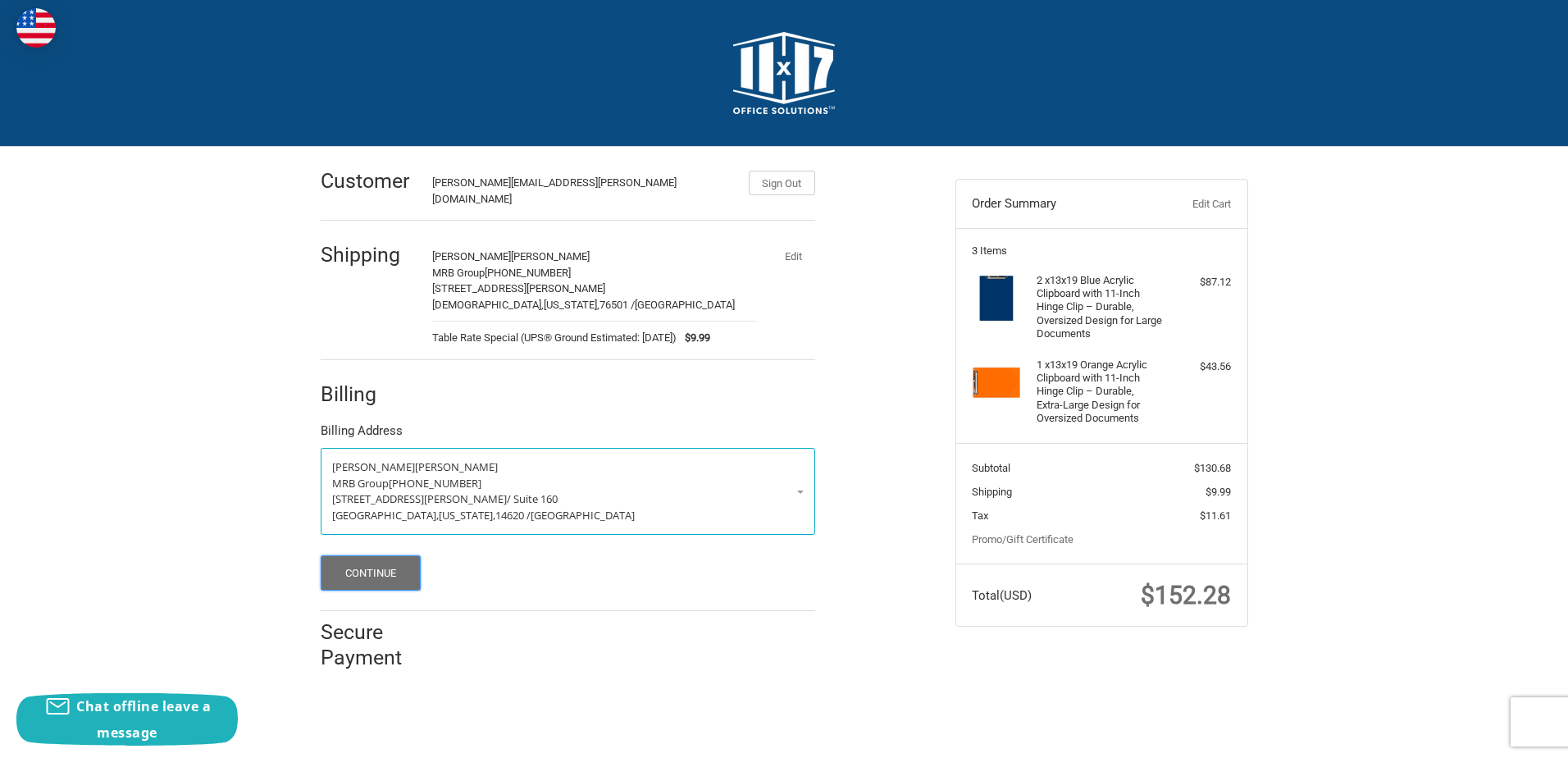
click at [388, 566] on button "Continue" at bounding box center [370, 573] width 101 height 35
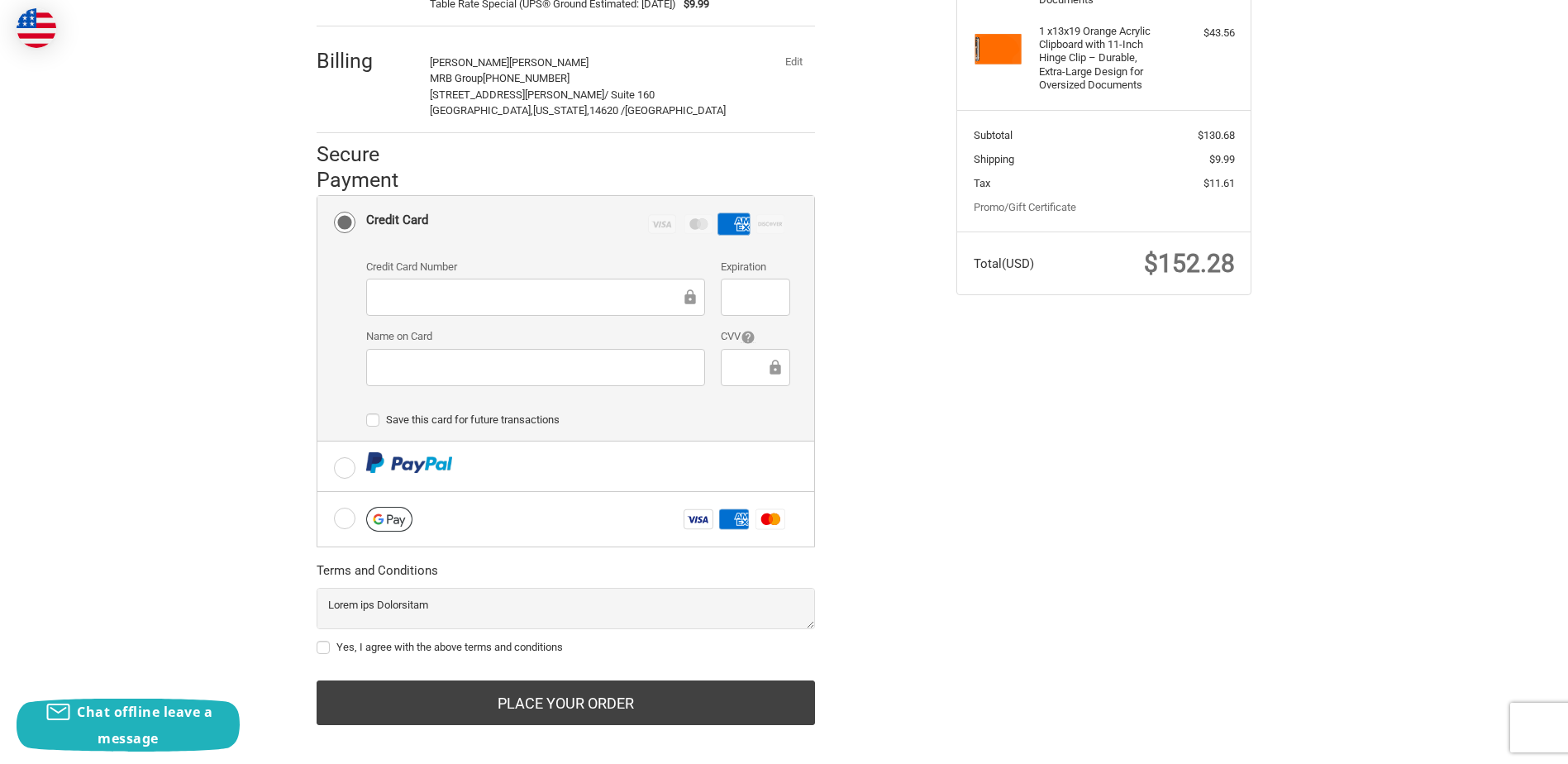
scroll to position [339, 0]
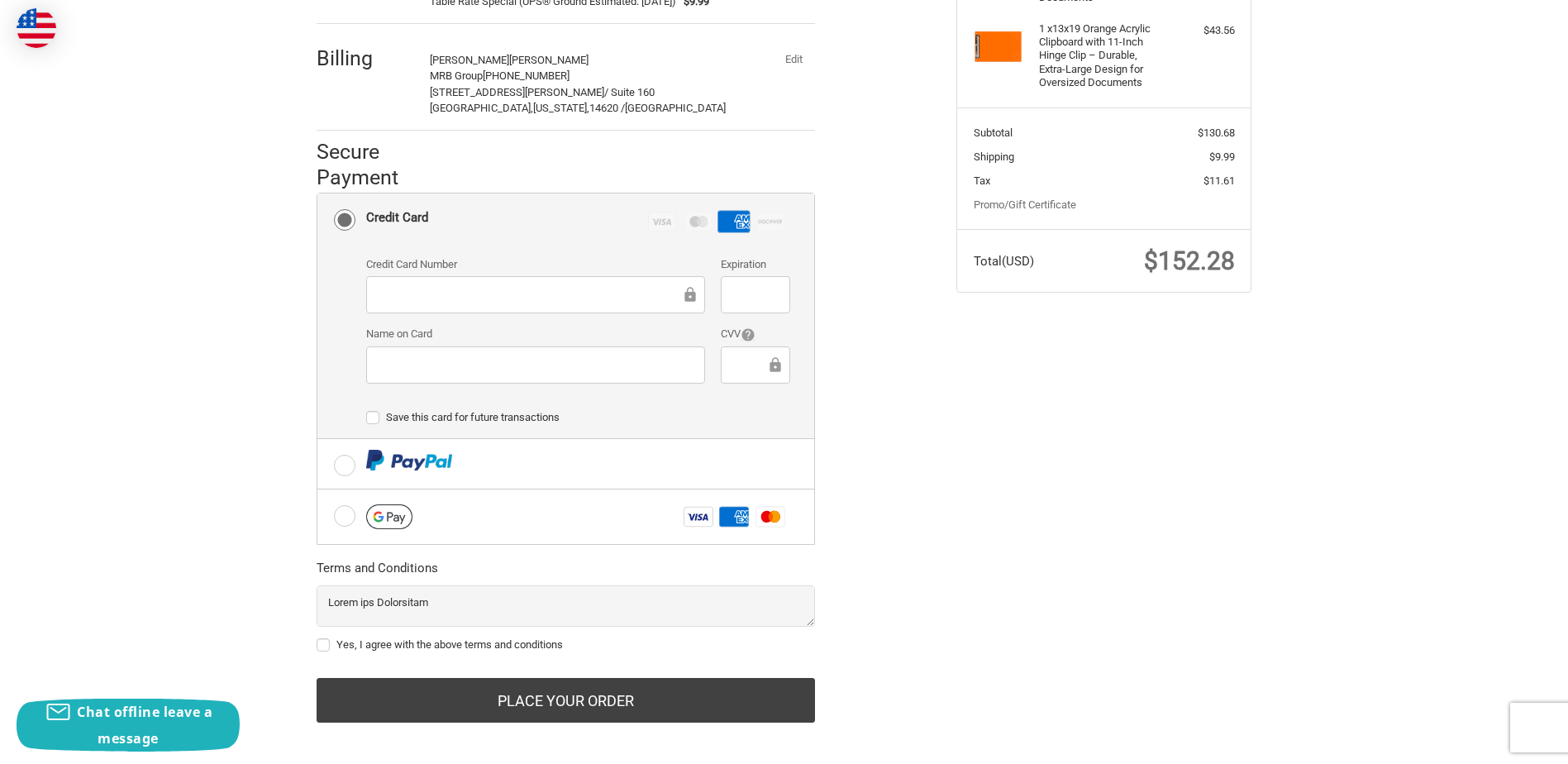
click at [324, 638] on label "Yes, I agree with the above terms and conditions" at bounding box center [566, 645] width 498 height 13
click at [318, 637] on input "Yes, I agree with the above terms and conditions" at bounding box center [317, 637] width 1 height 1
checkbox input "true"
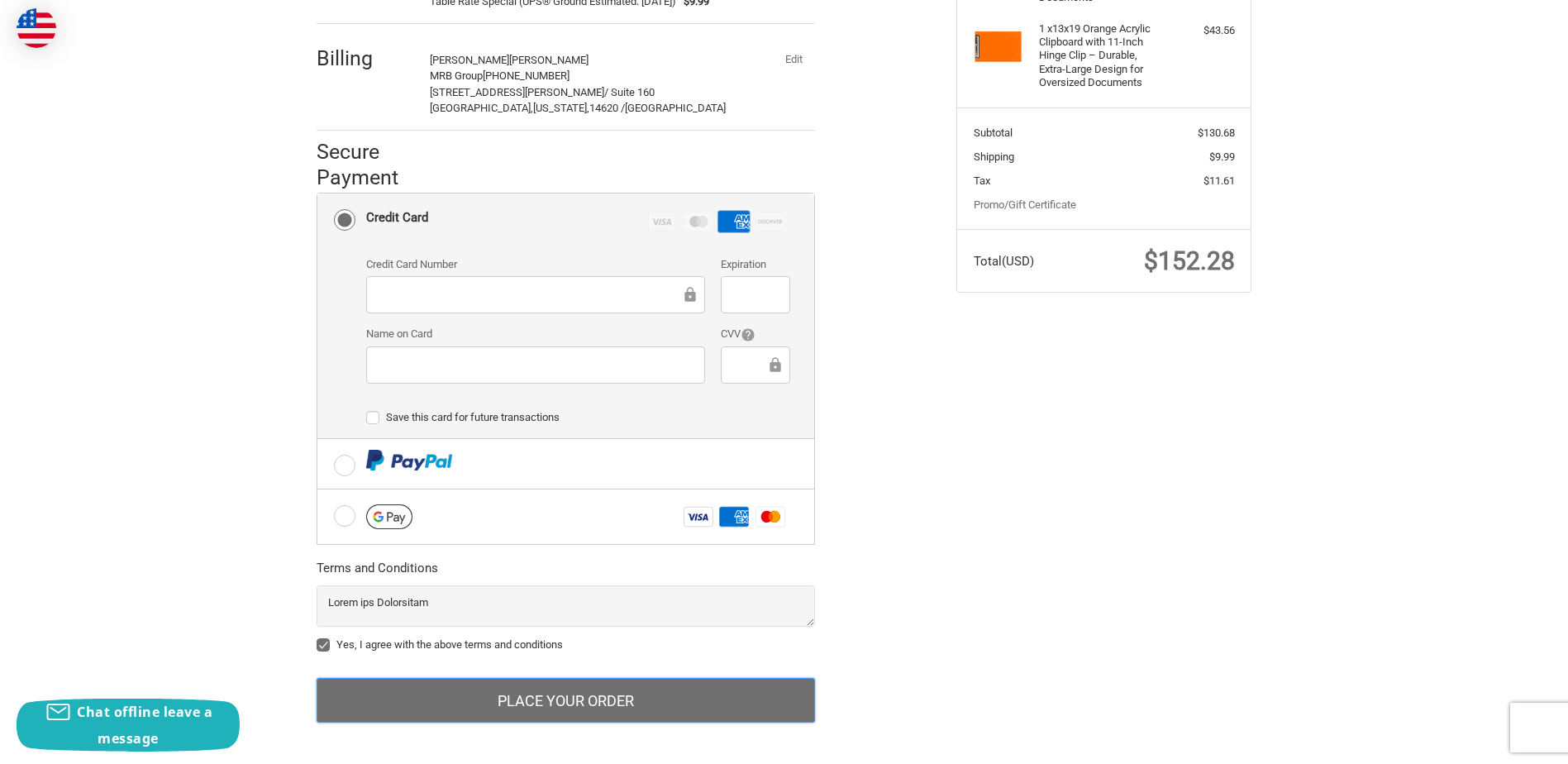
click at [573, 690] on button "Place Your Order" at bounding box center [566, 700] width 498 height 45
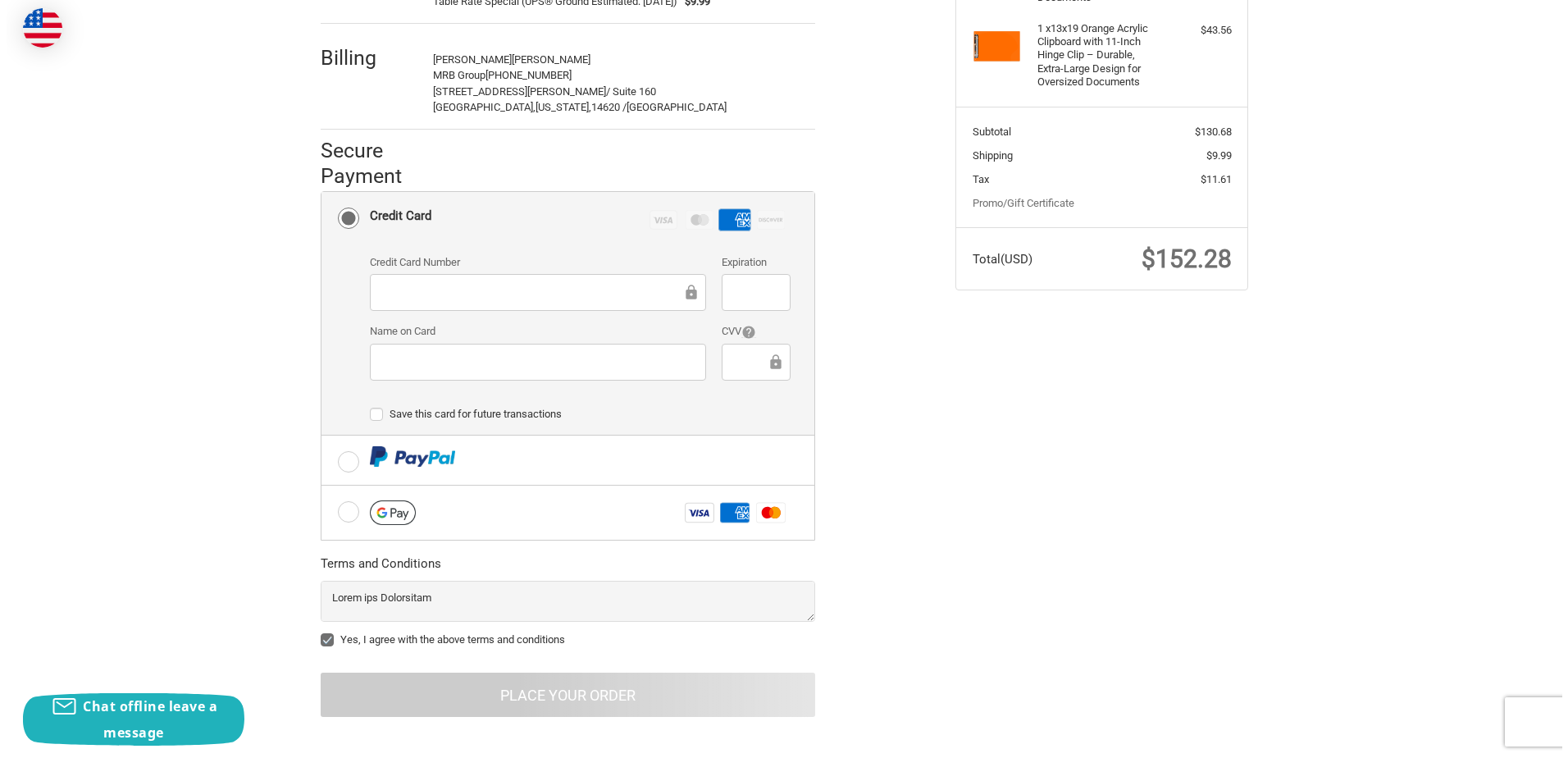
scroll to position [0, 0]
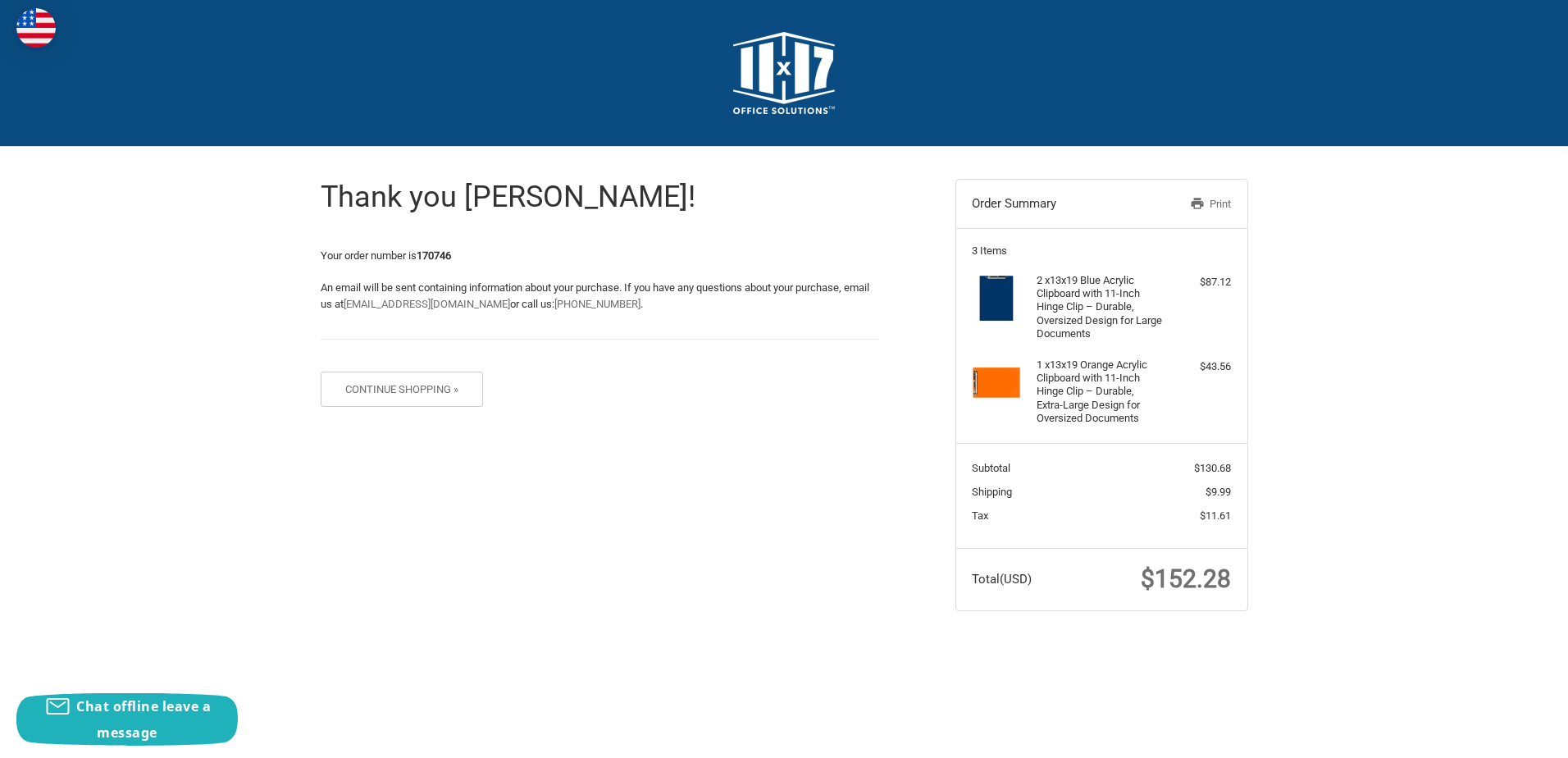
drag, startPoint x: 1206, startPoint y: 206, endPoint x: 136, endPoint y: 657, distance: 1161.2
click at [1207, 205] on link "Print" at bounding box center [1188, 204] width 84 height 17
click at [764, 85] on img at bounding box center [784, 73] width 102 height 82
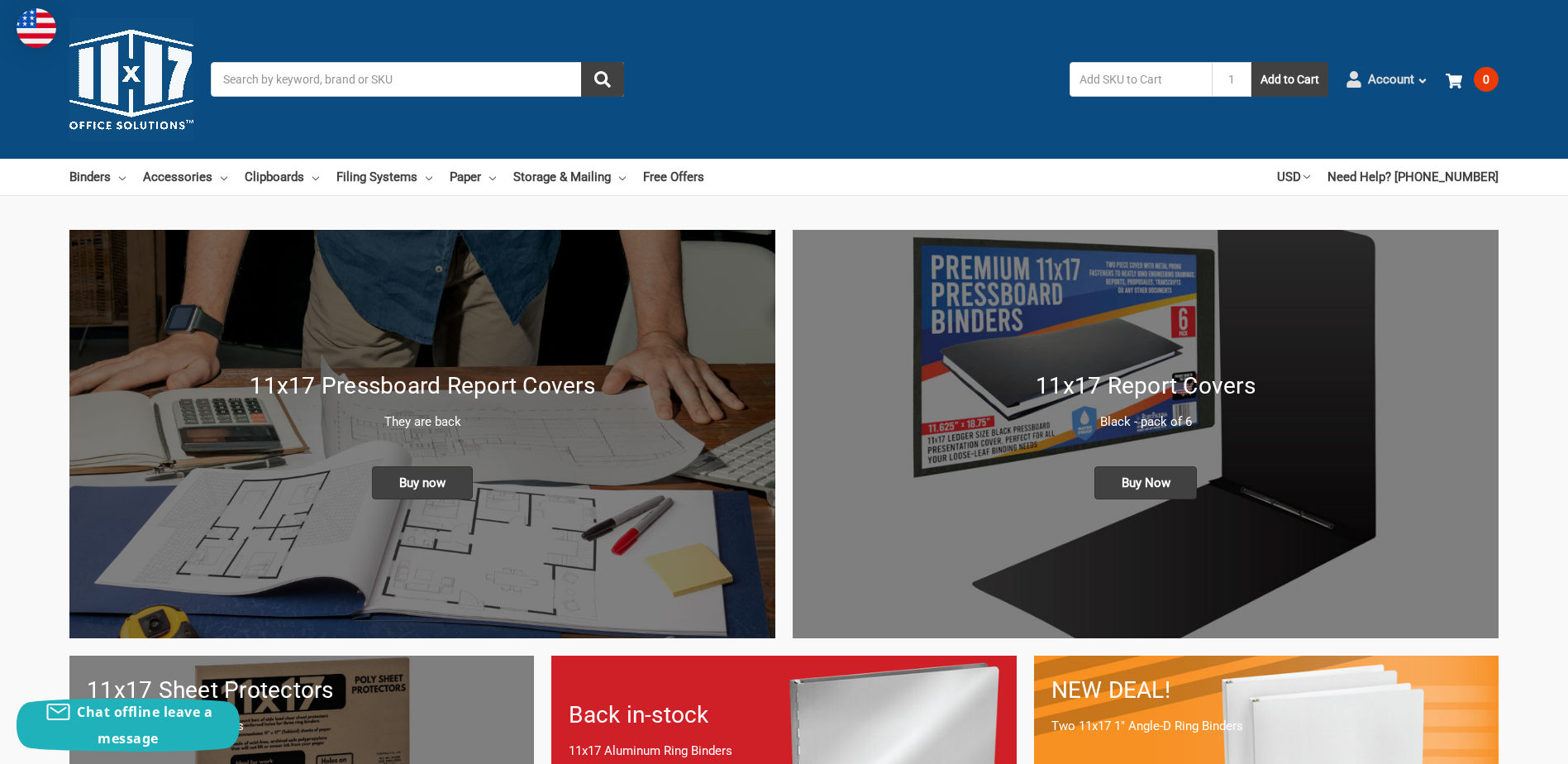
click at [1423, 79] on icon at bounding box center [1423, 81] width 12 height 12
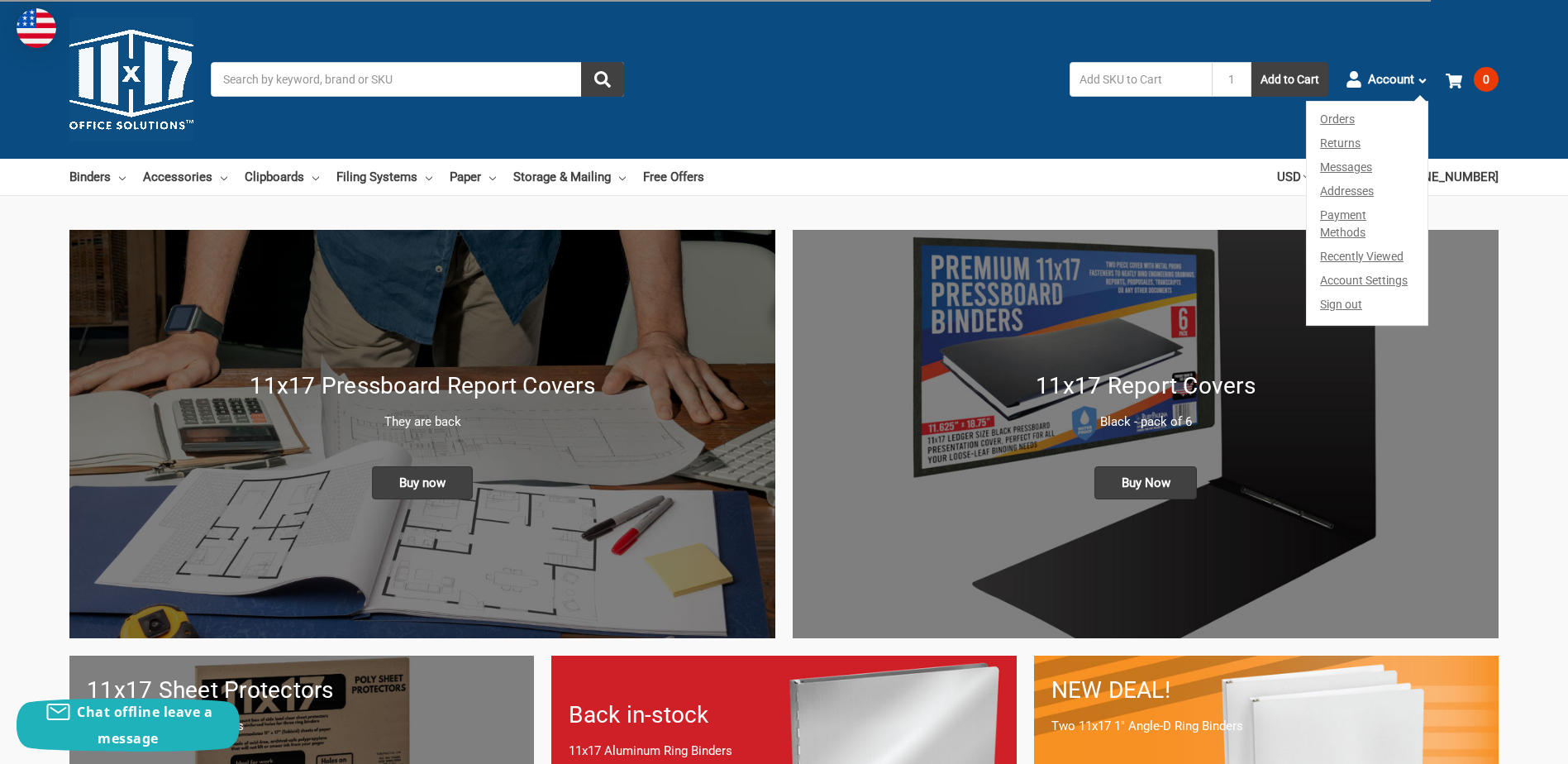
click at [1337, 120] on link "Orders" at bounding box center [1367, 116] width 121 height 30
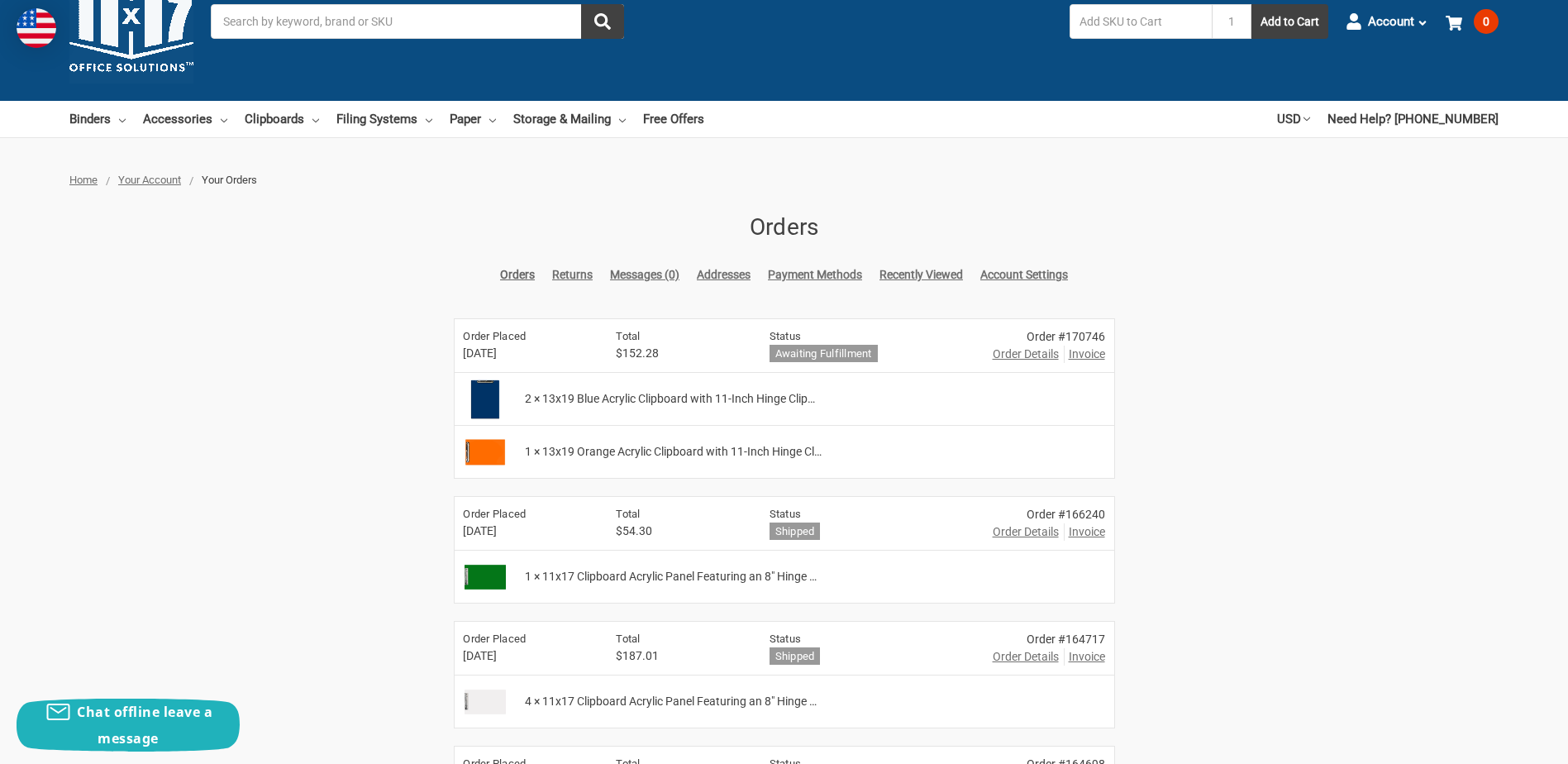
scroll to position [165, 0]
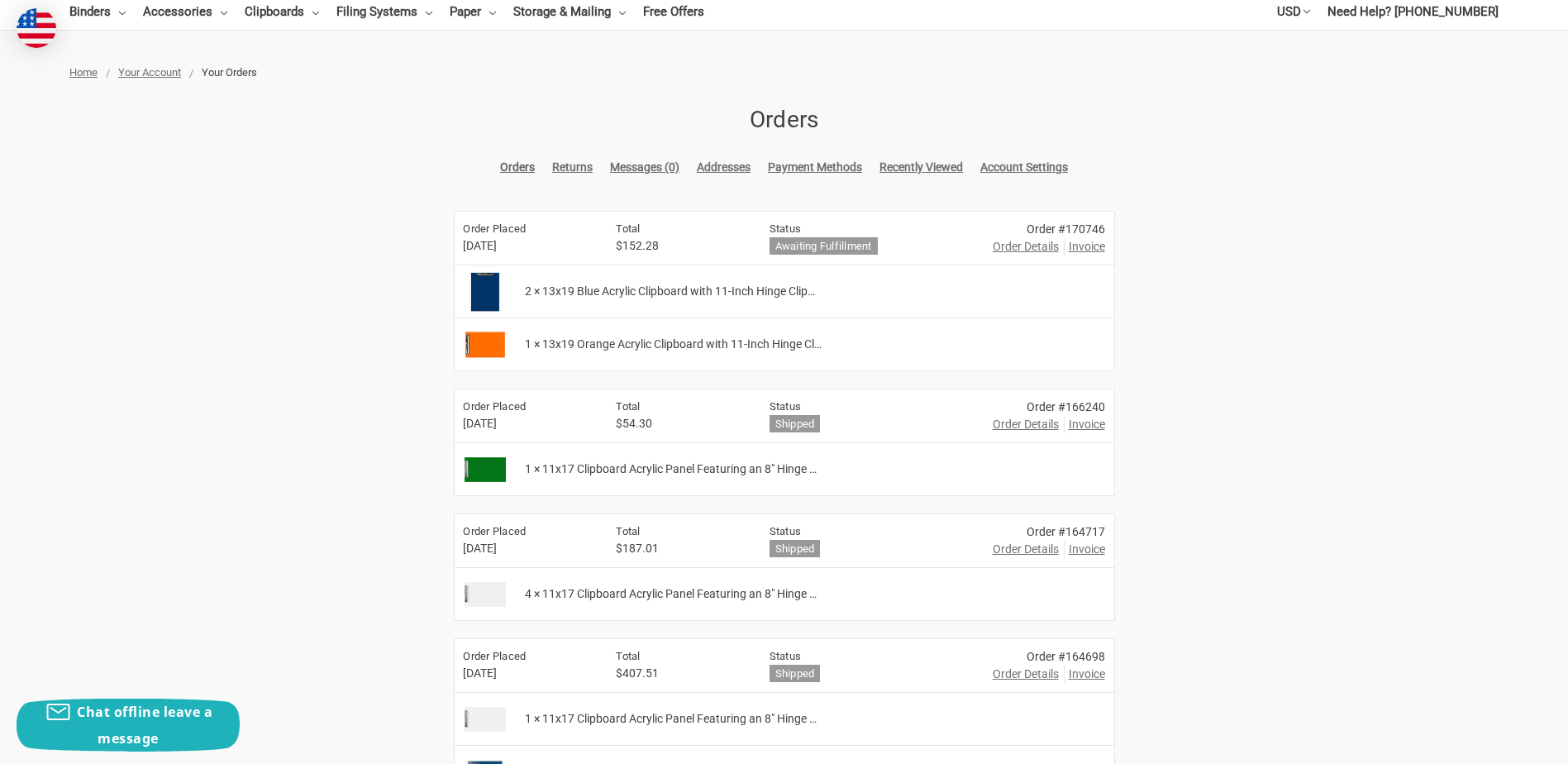
click at [1092, 247] on span "Invoice" at bounding box center [1087, 246] width 36 height 18
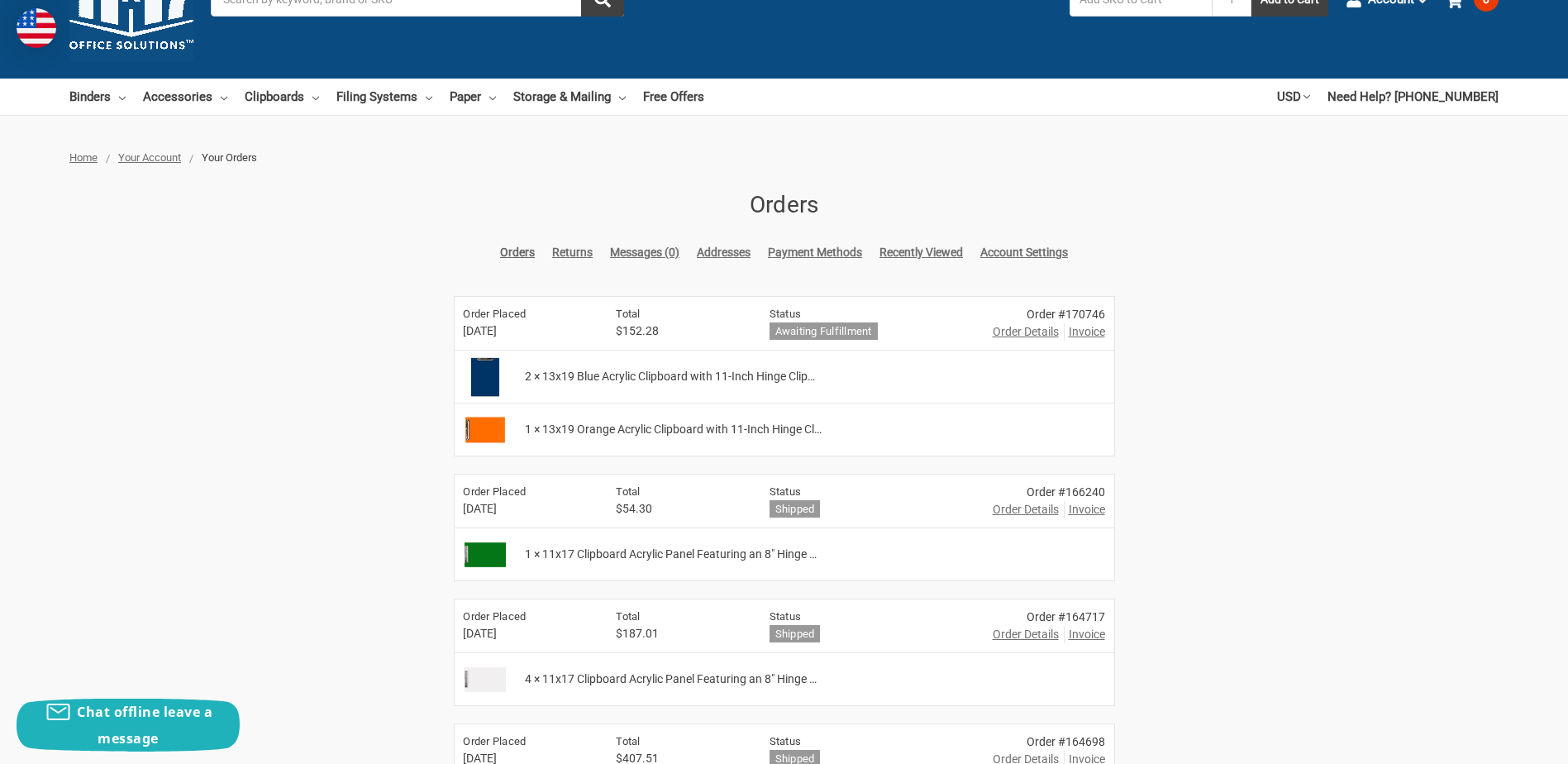
scroll to position [0, 0]
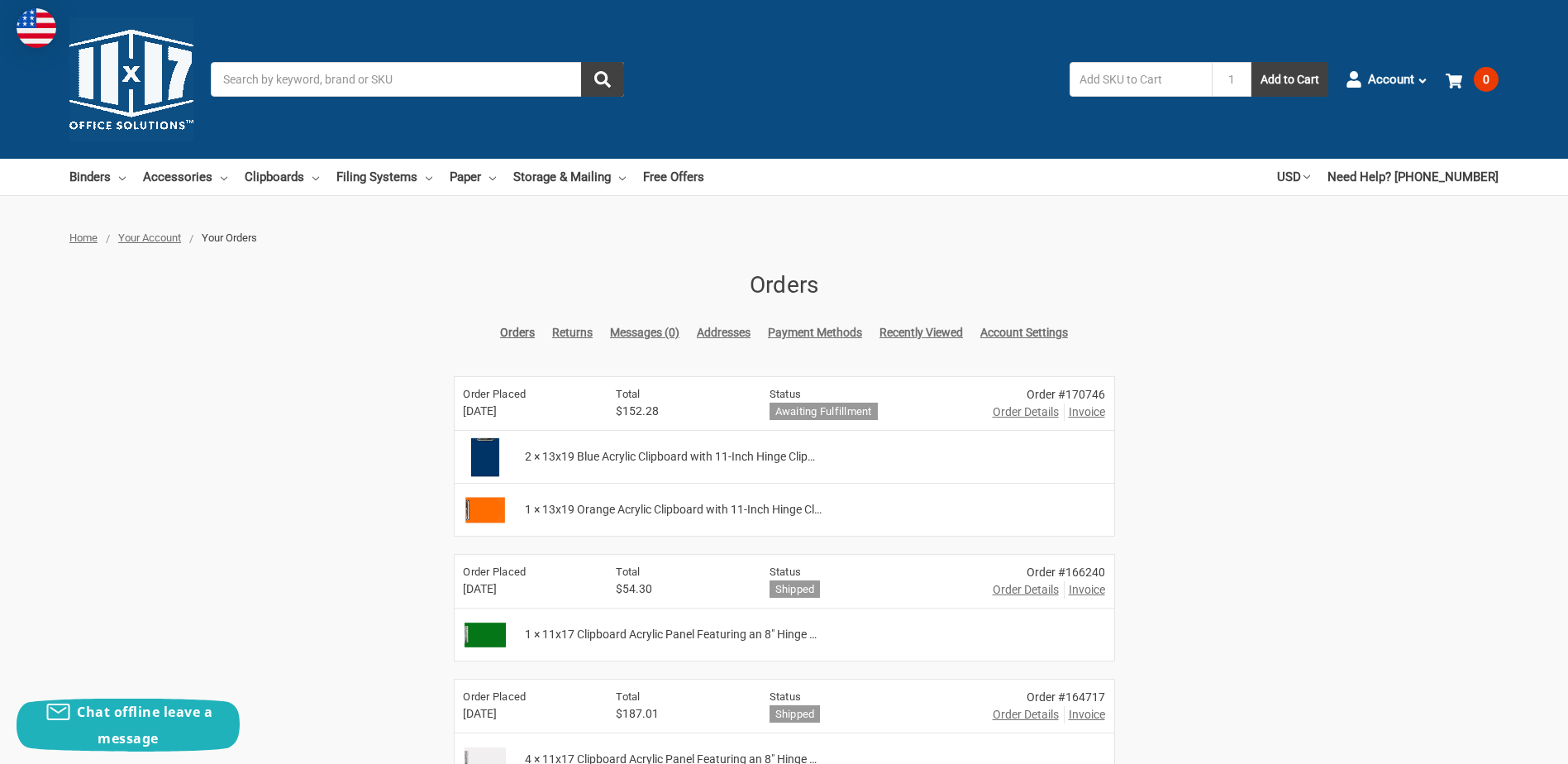
click at [1025, 413] on span "Order Details" at bounding box center [1026, 412] width 66 height 18
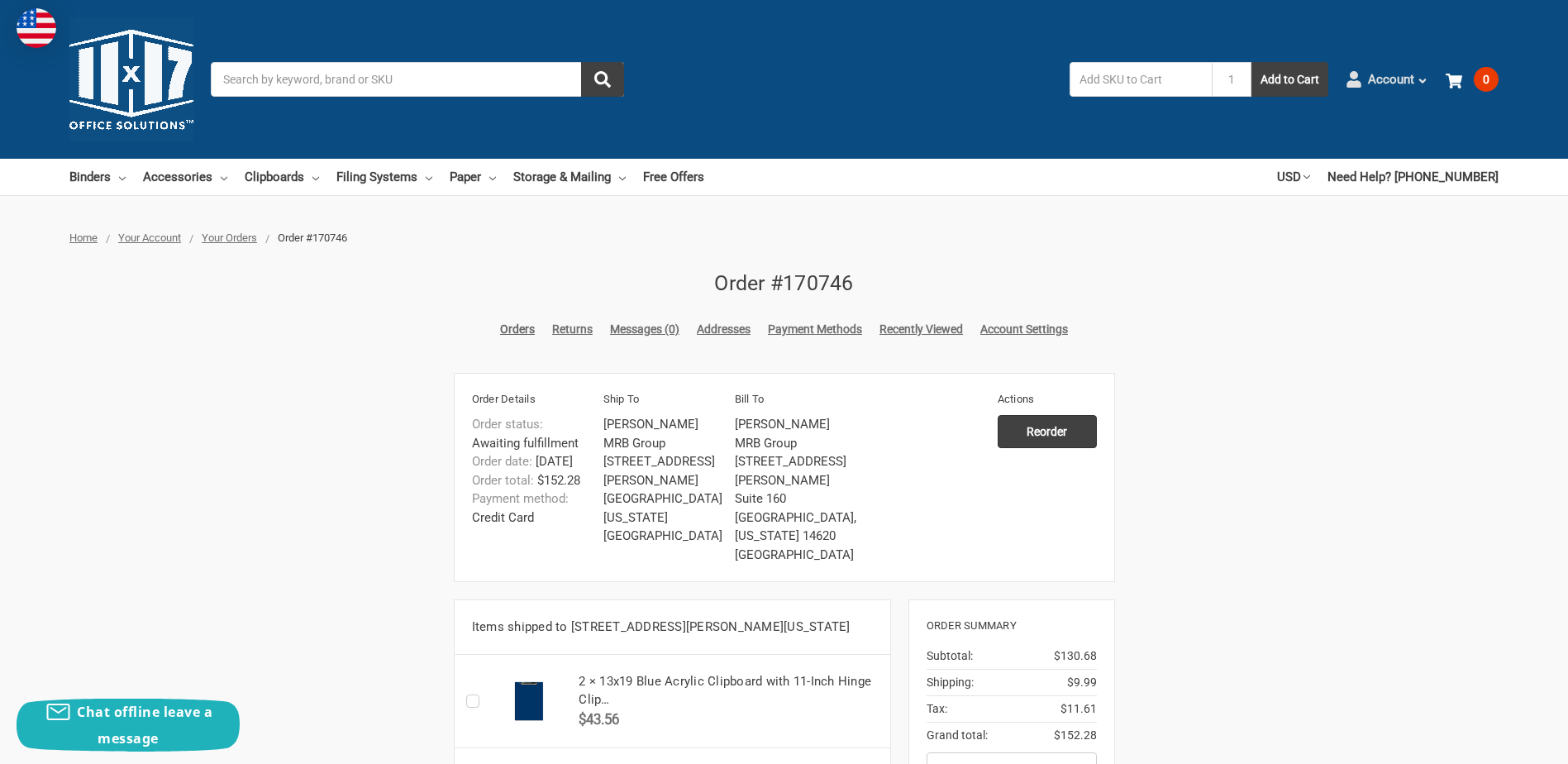
click at [1420, 78] on icon at bounding box center [1423, 81] width 12 height 12
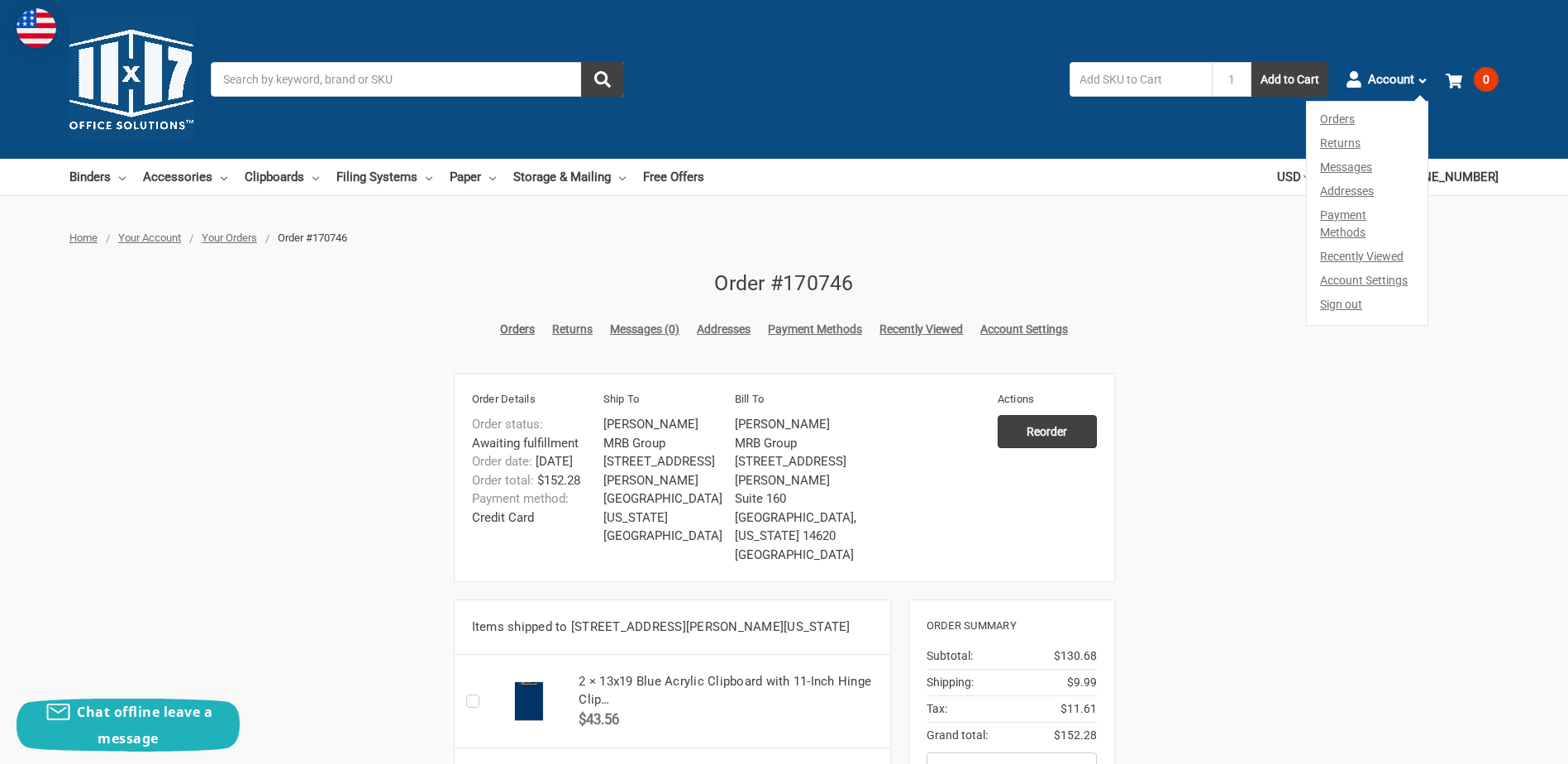
click at [1331, 121] on link "Orders" at bounding box center [1367, 116] width 121 height 30
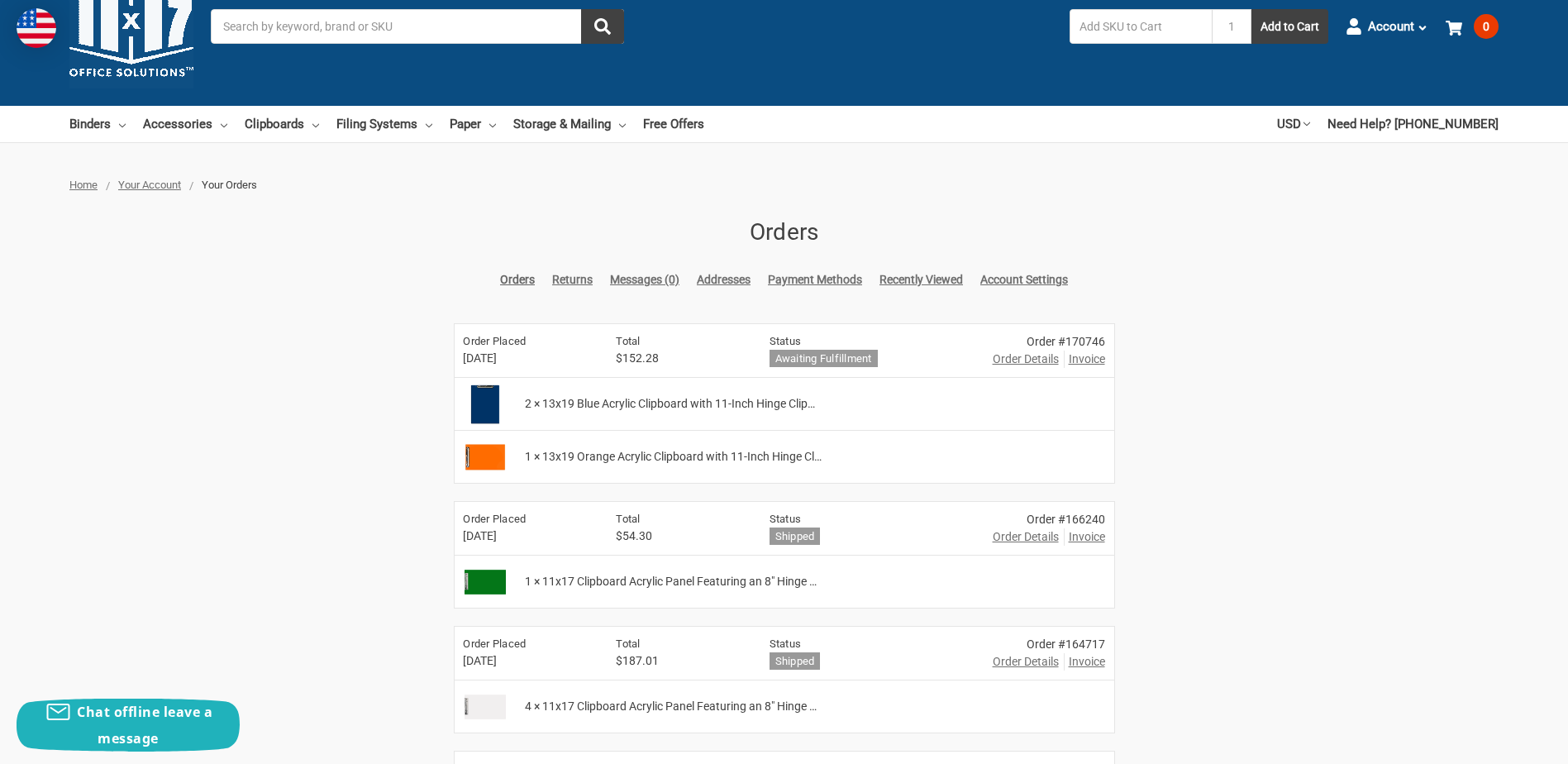
scroll to position [83, 0]
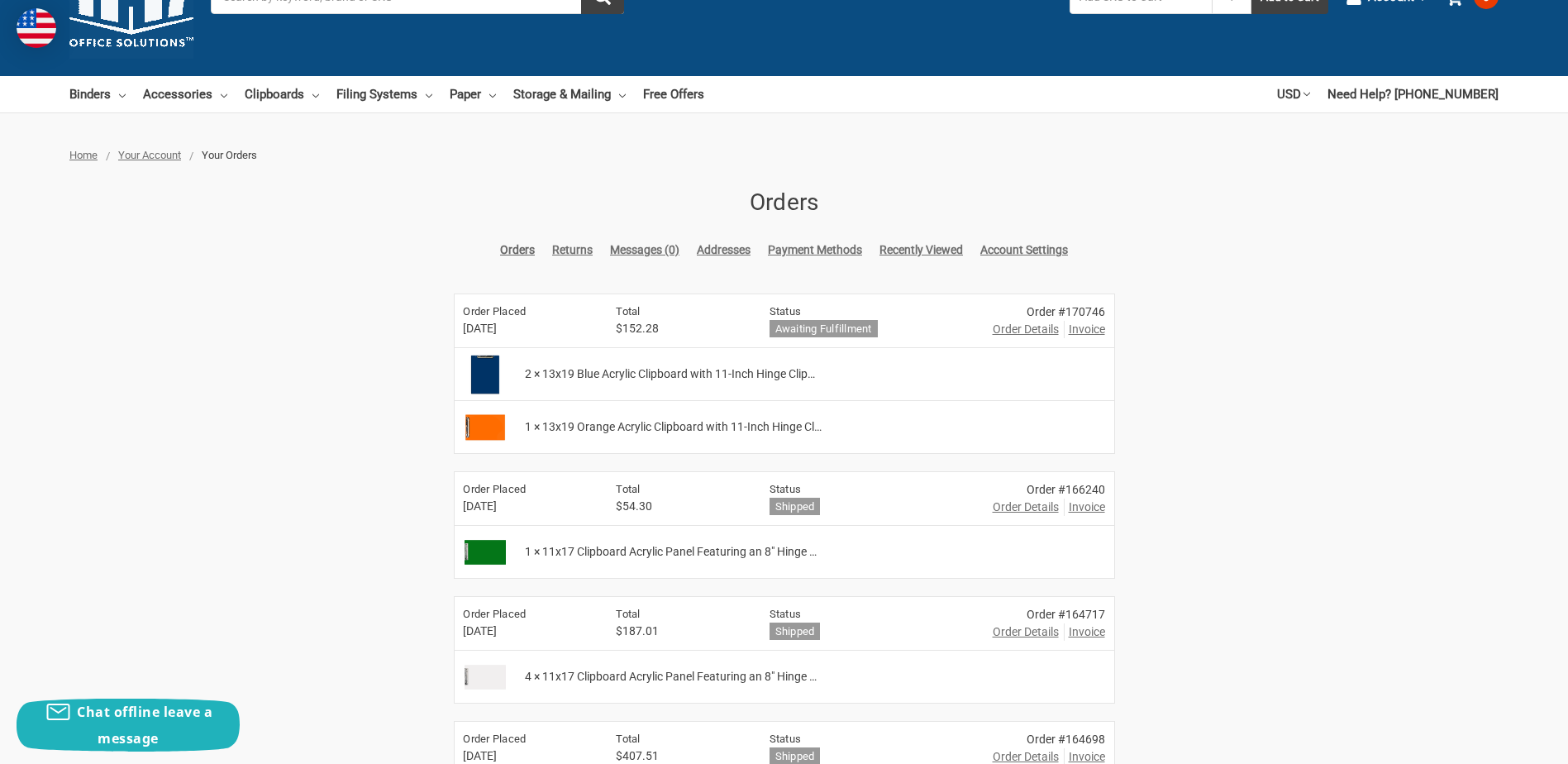
click at [1088, 327] on span "Invoice" at bounding box center [1087, 329] width 36 height 18
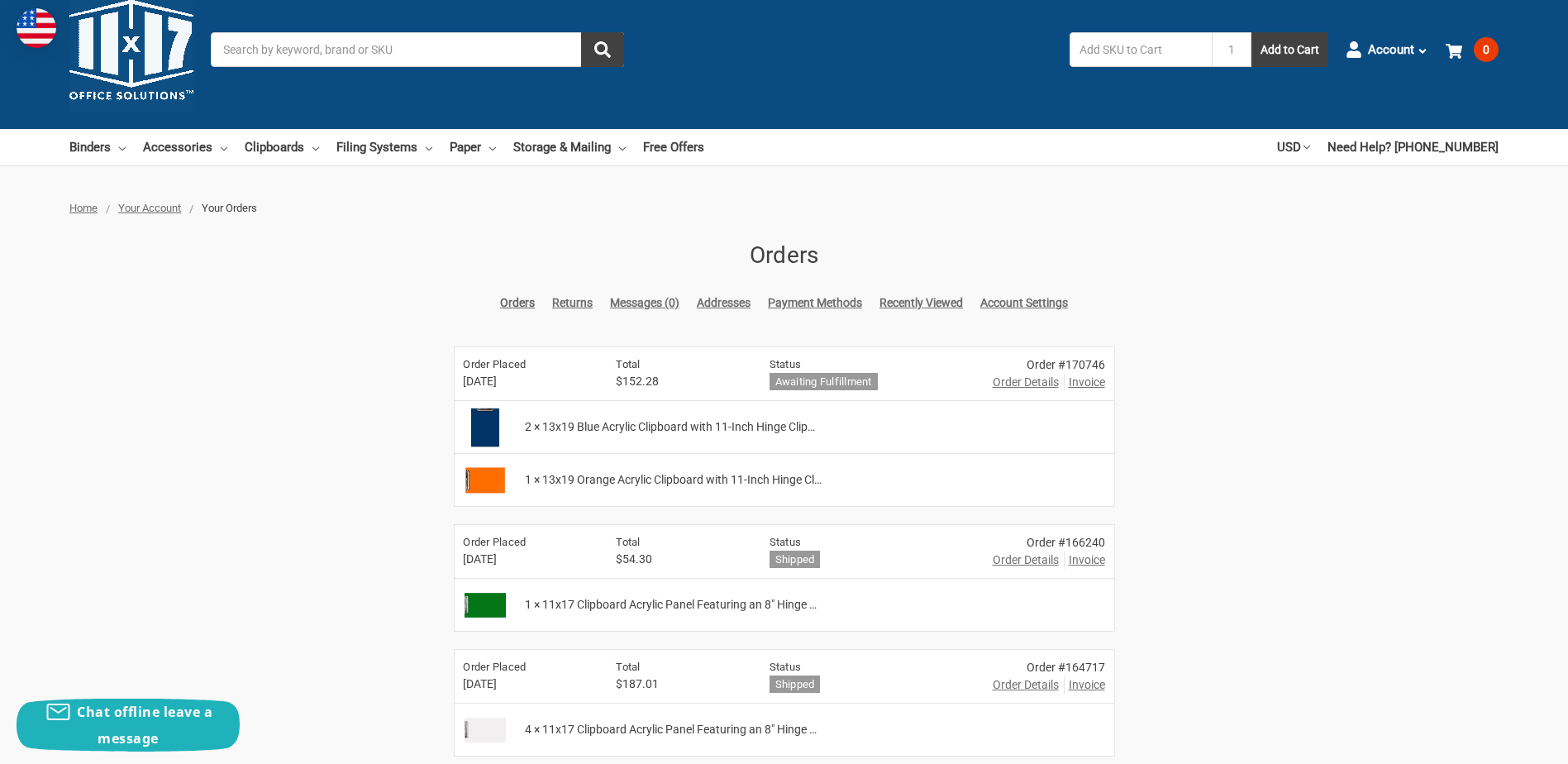
scroll to position [0, 0]
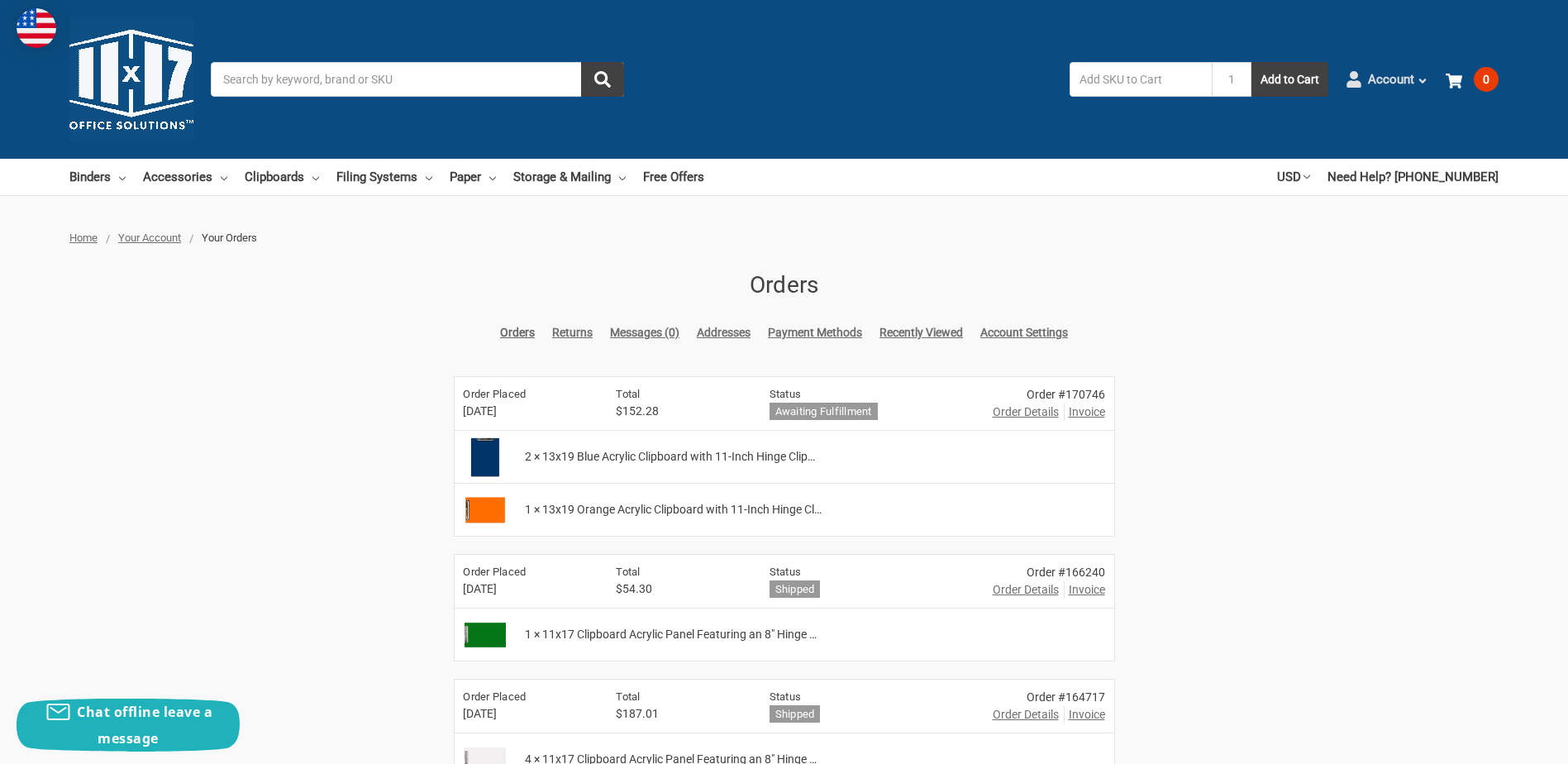
click at [1425, 83] on icon at bounding box center [1423, 81] width 12 height 12
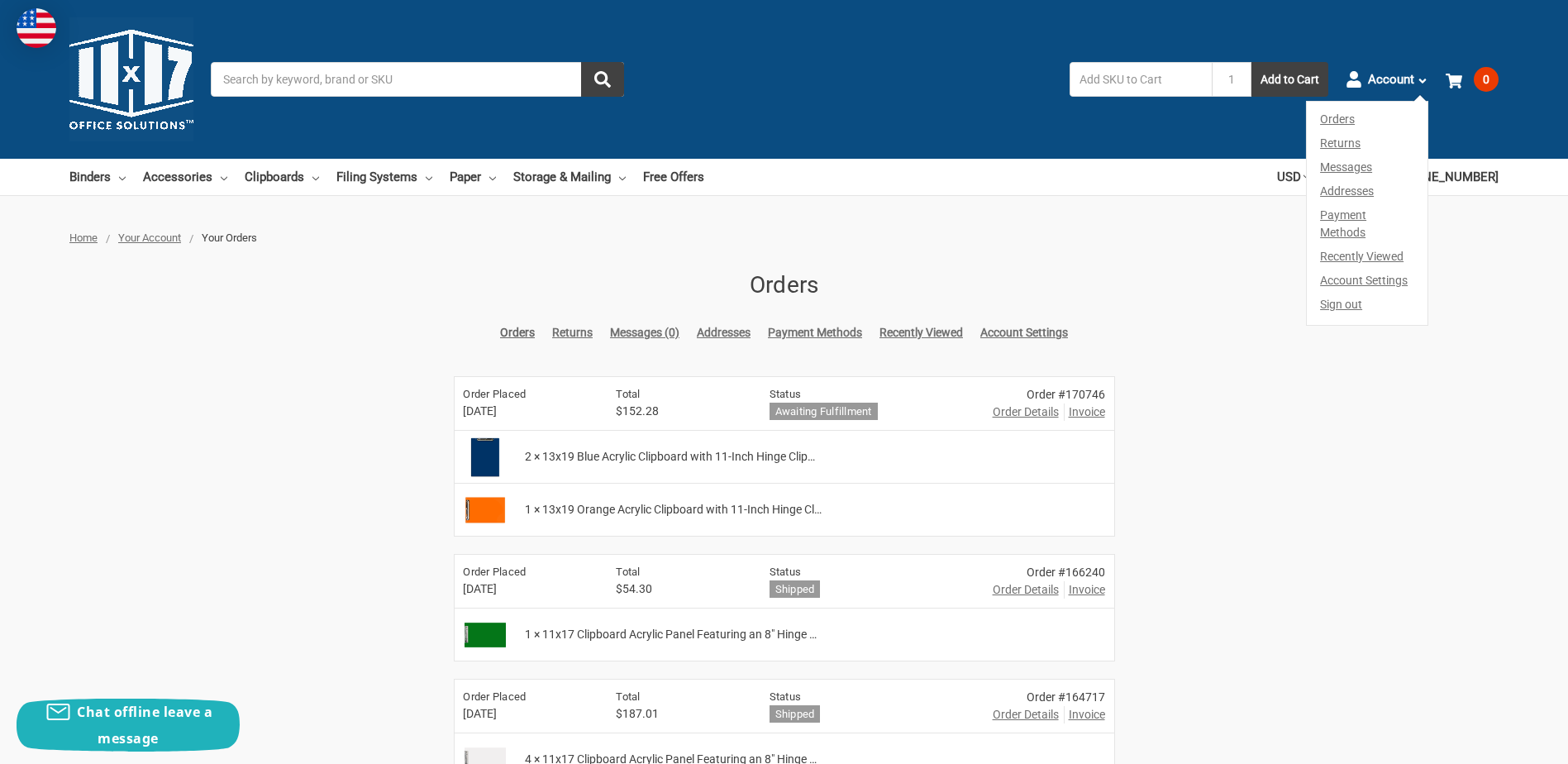
click at [1340, 293] on link "Sign out" at bounding box center [1367, 309] width 121 height 32
